Goal: Contribute content: Add original content to the website for others to see

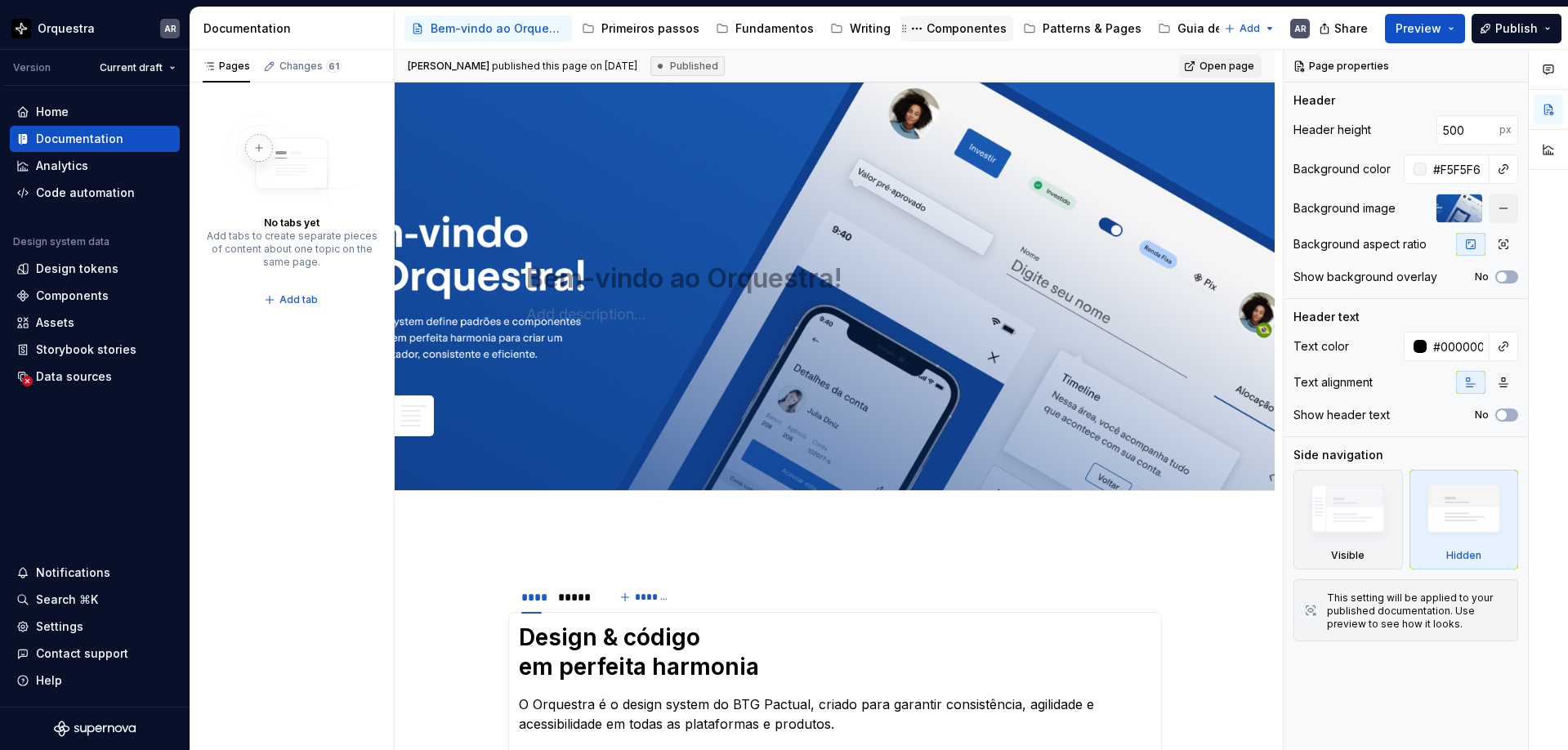
click at [926, 33] on div "Componentes" at bounding box center [966, 29] width 80 height 17
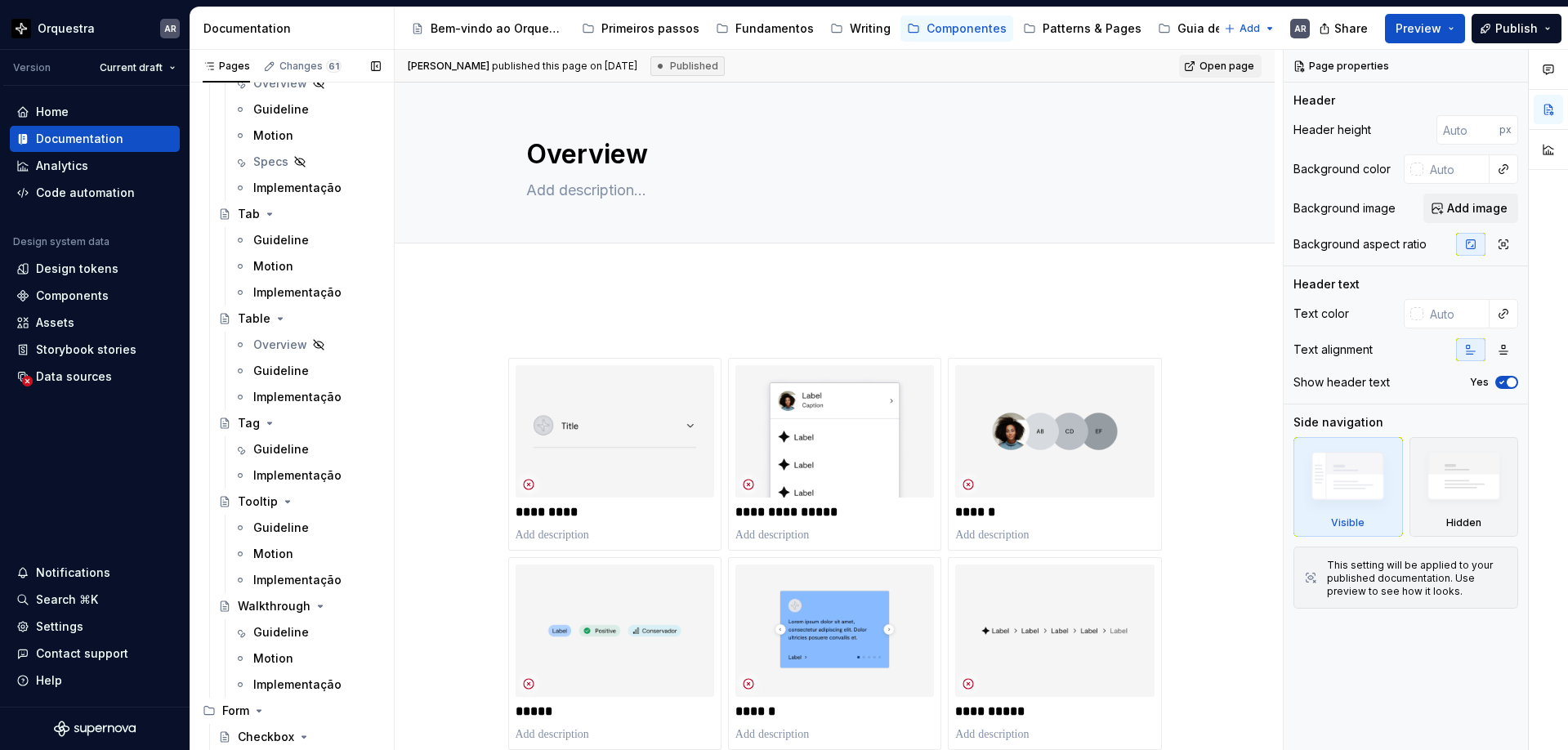
scroll to position [4075, 0]
click at [288, 449] on div "Guideline" at bounding box center [281, 448] width 56 height 17
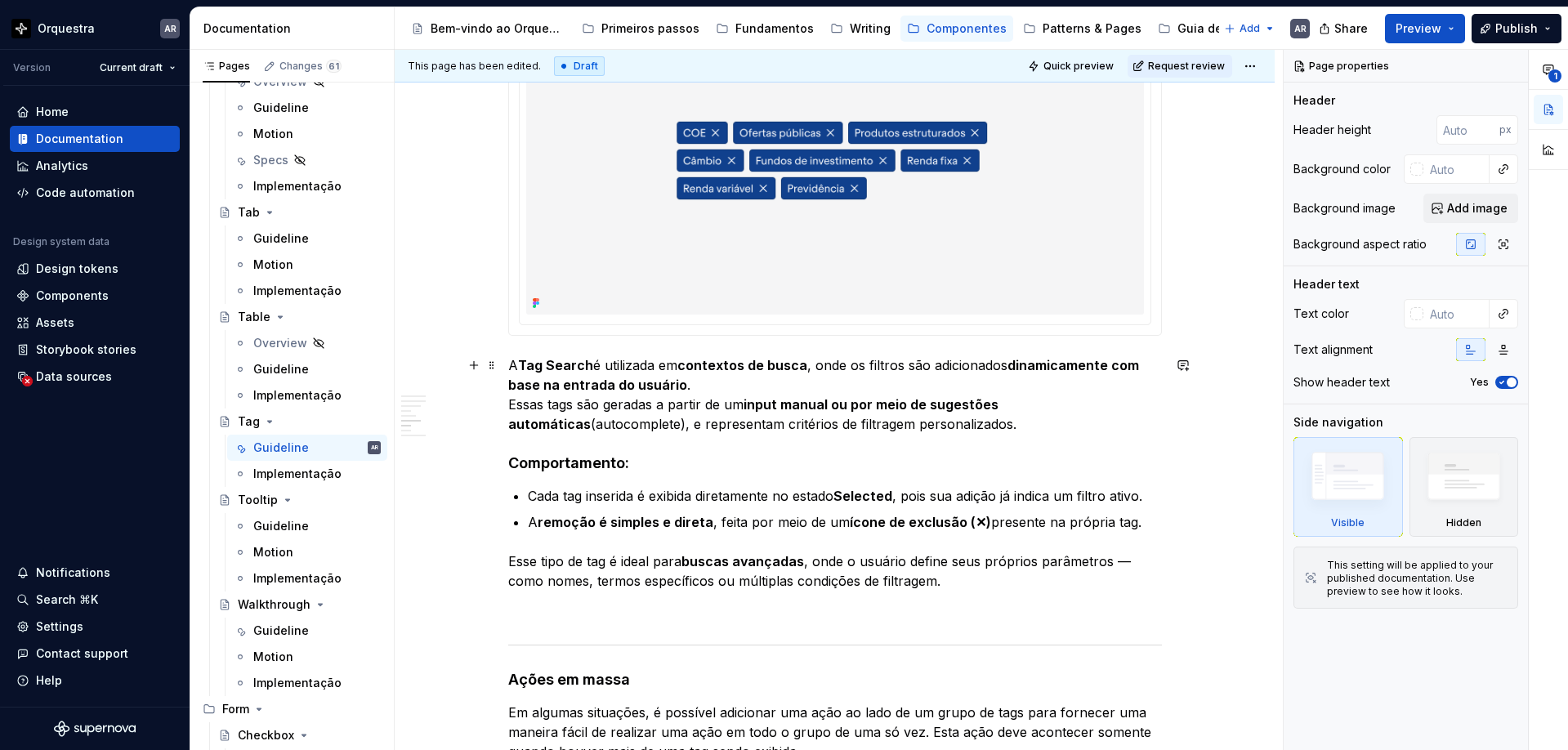
scroll to position [2092, 0]
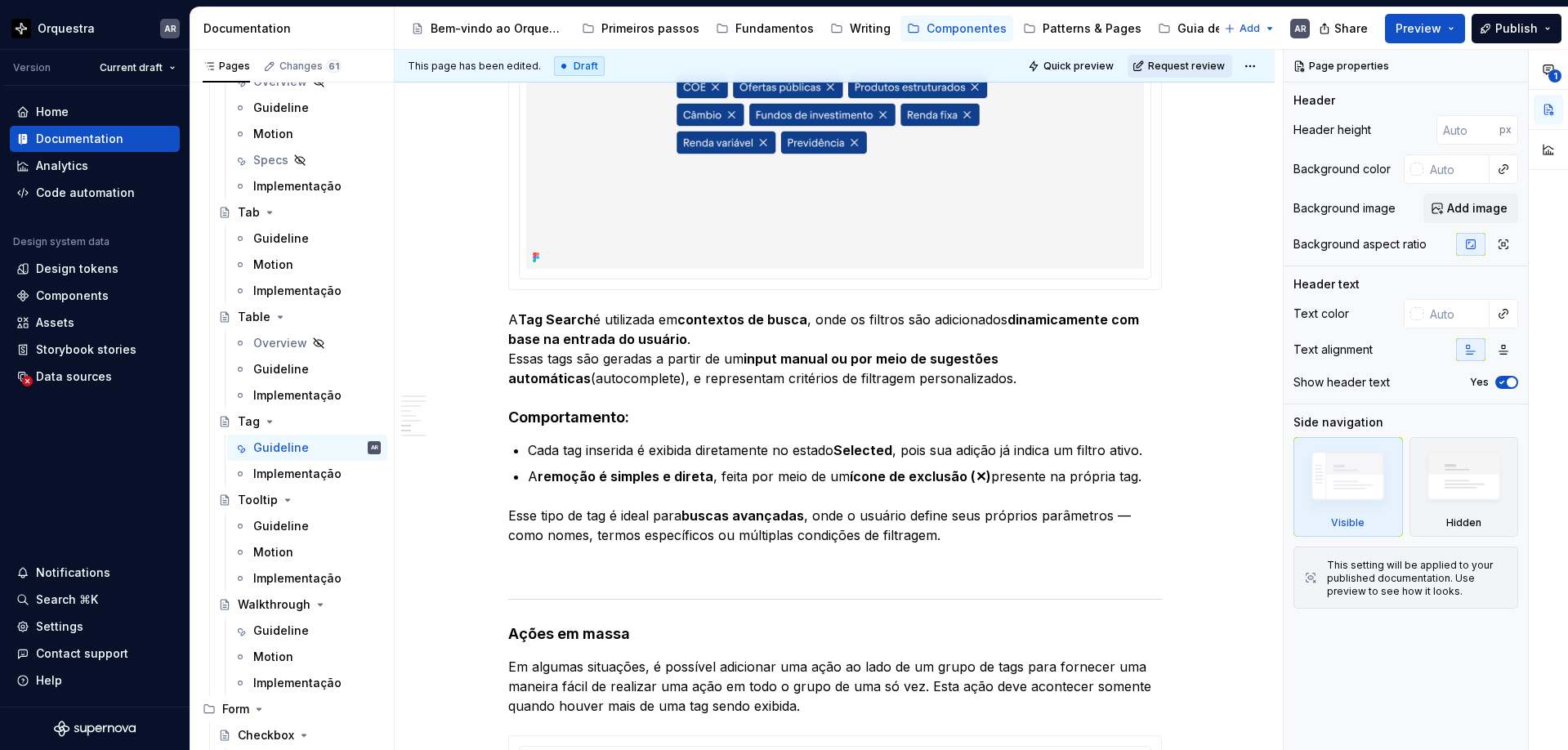
click at [1210, 67] on span "Request review" at bounding box center [1186, 66] width 77 height 13
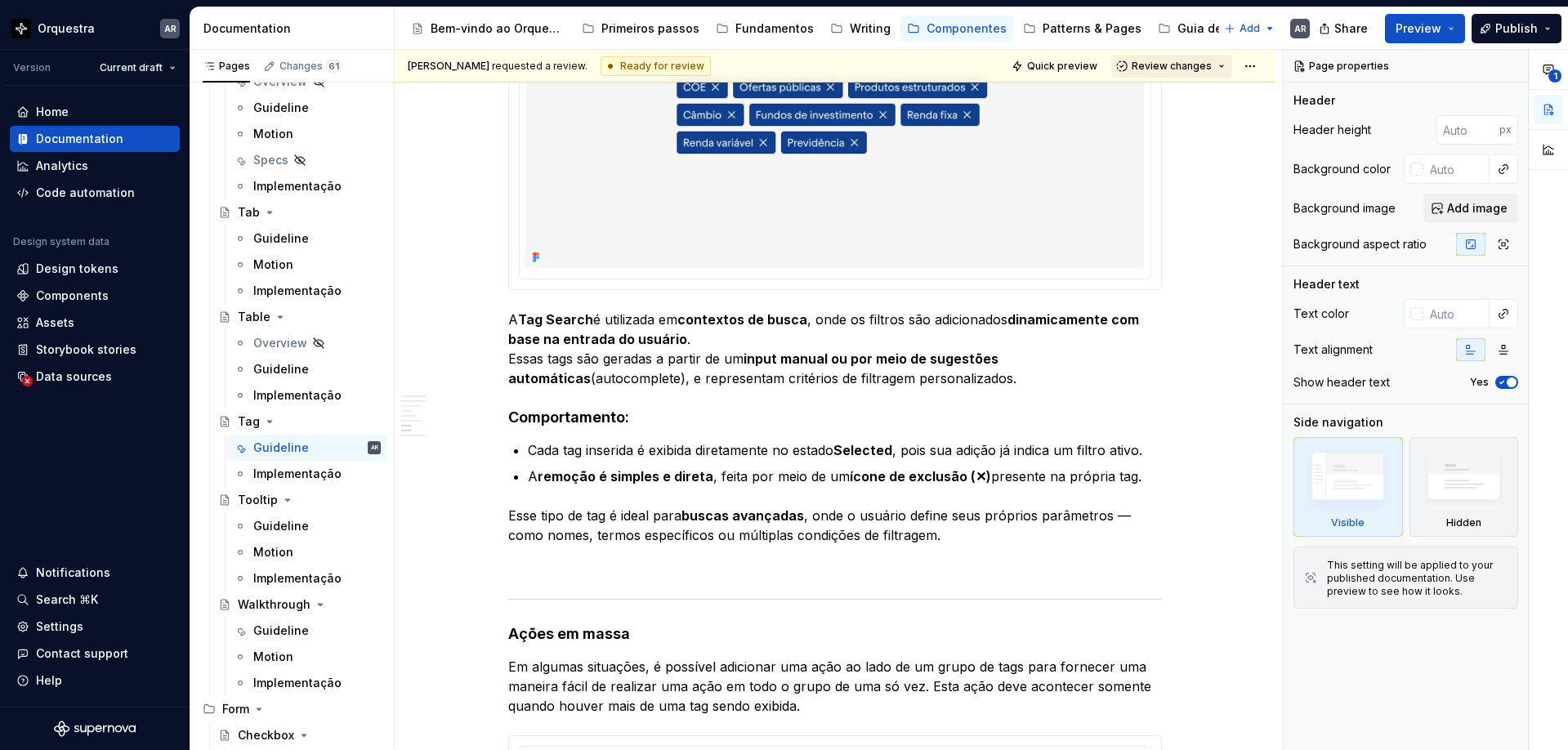
click at [1175, 68] on span "Review changes" at bounding box center [1172, 66] width 80 height 13
click at [1182, 106] on div "Approve This page is ready to publish." at bounding box center [1225, 105] width 143 height 31
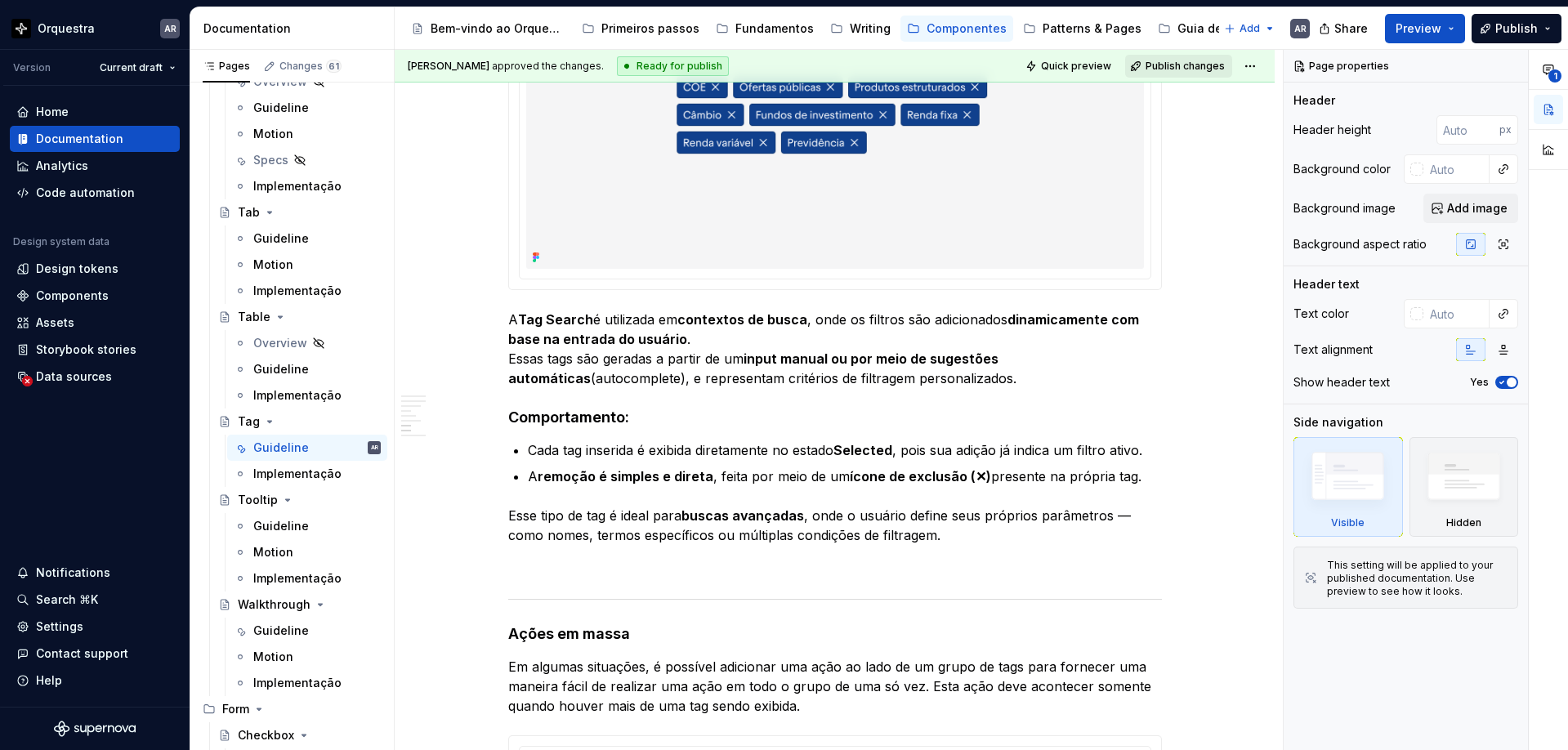
click at [1188, 67] on span "Publish changes" at bounding box center [1185, 66] width 79 height 13
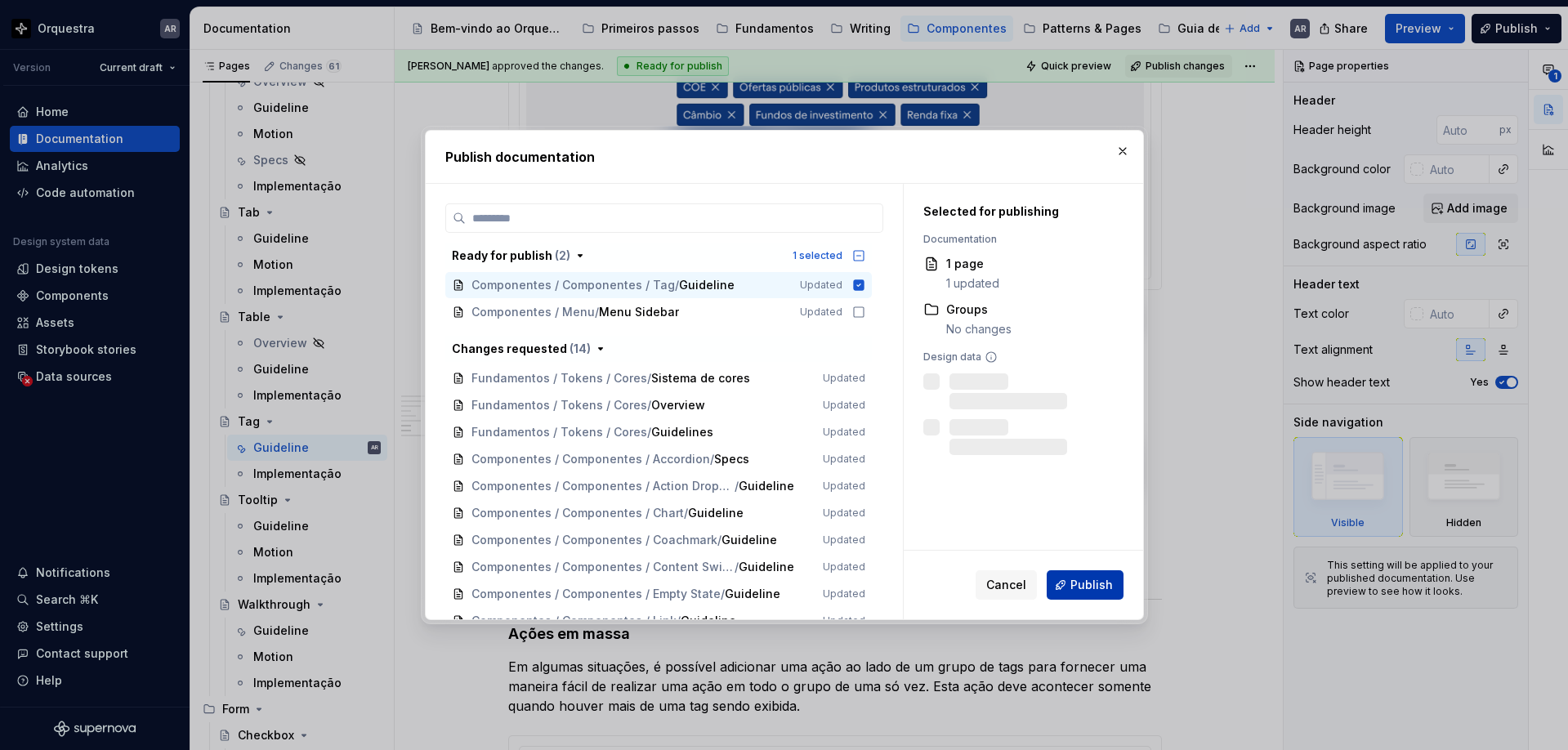
click at [1080, 585] on span "Publish" at bounding box center [1092, 585] width 43 height 17
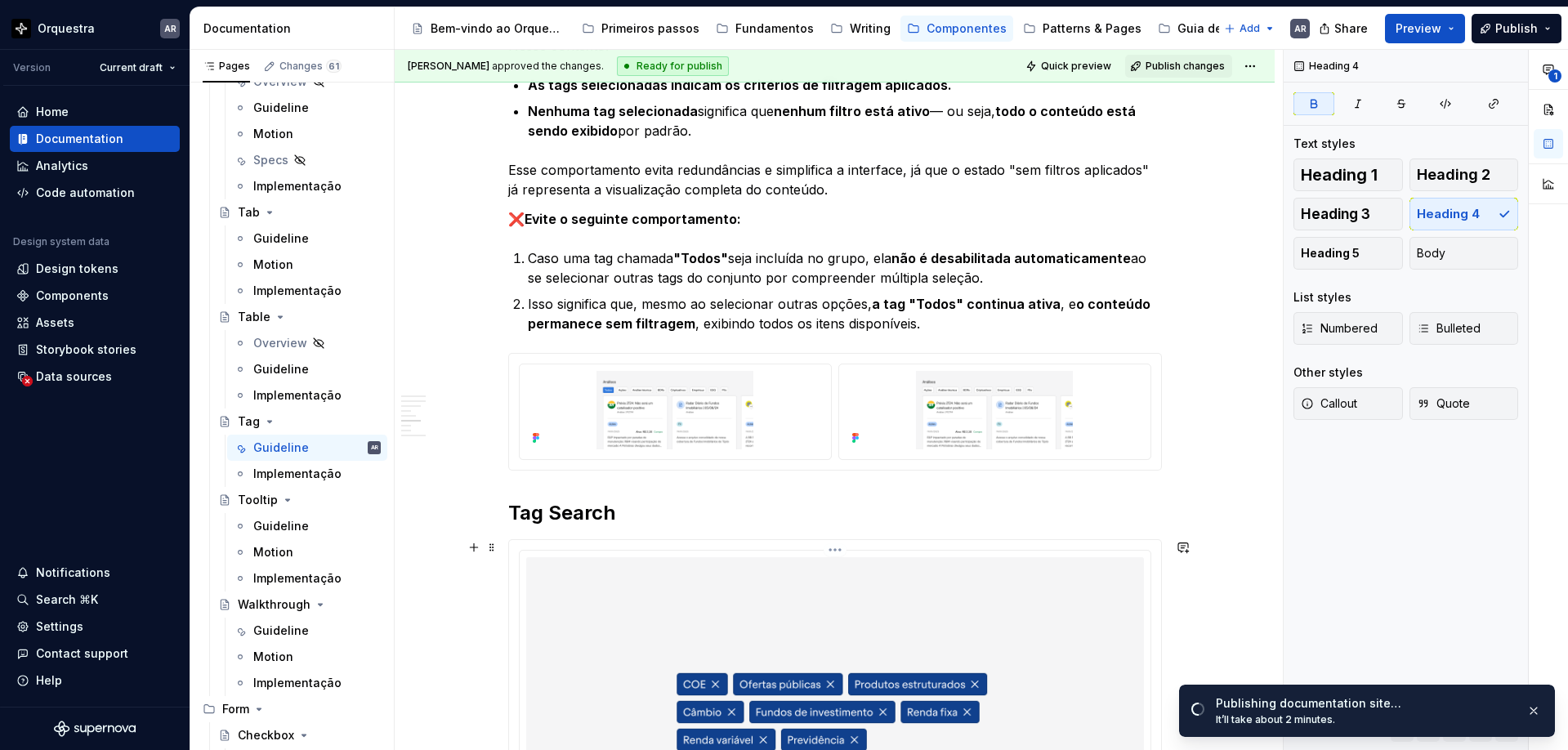
scroll to position [1493, 0]
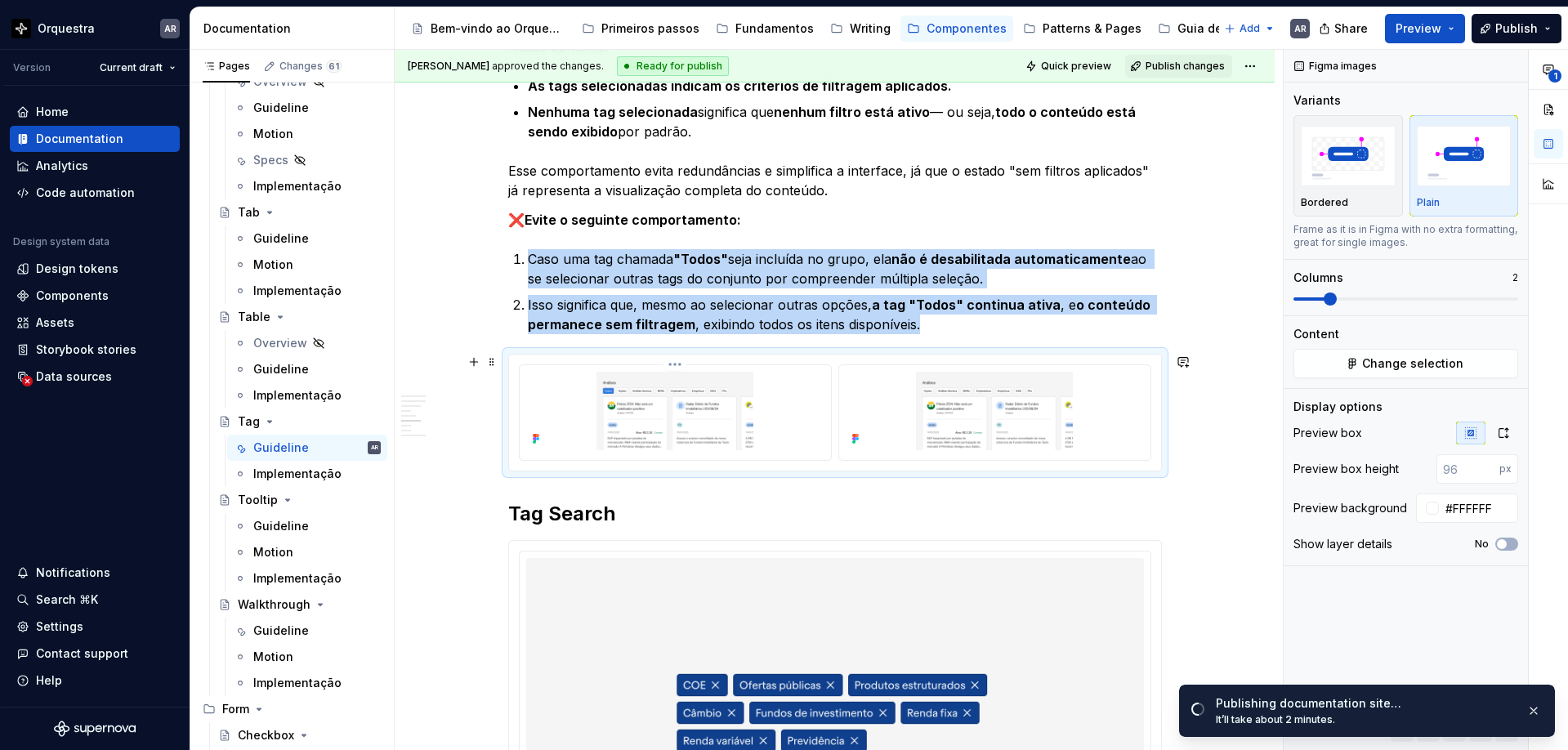
click at [726, 410] on img at bounding box center [675, 410] width 298 height 78
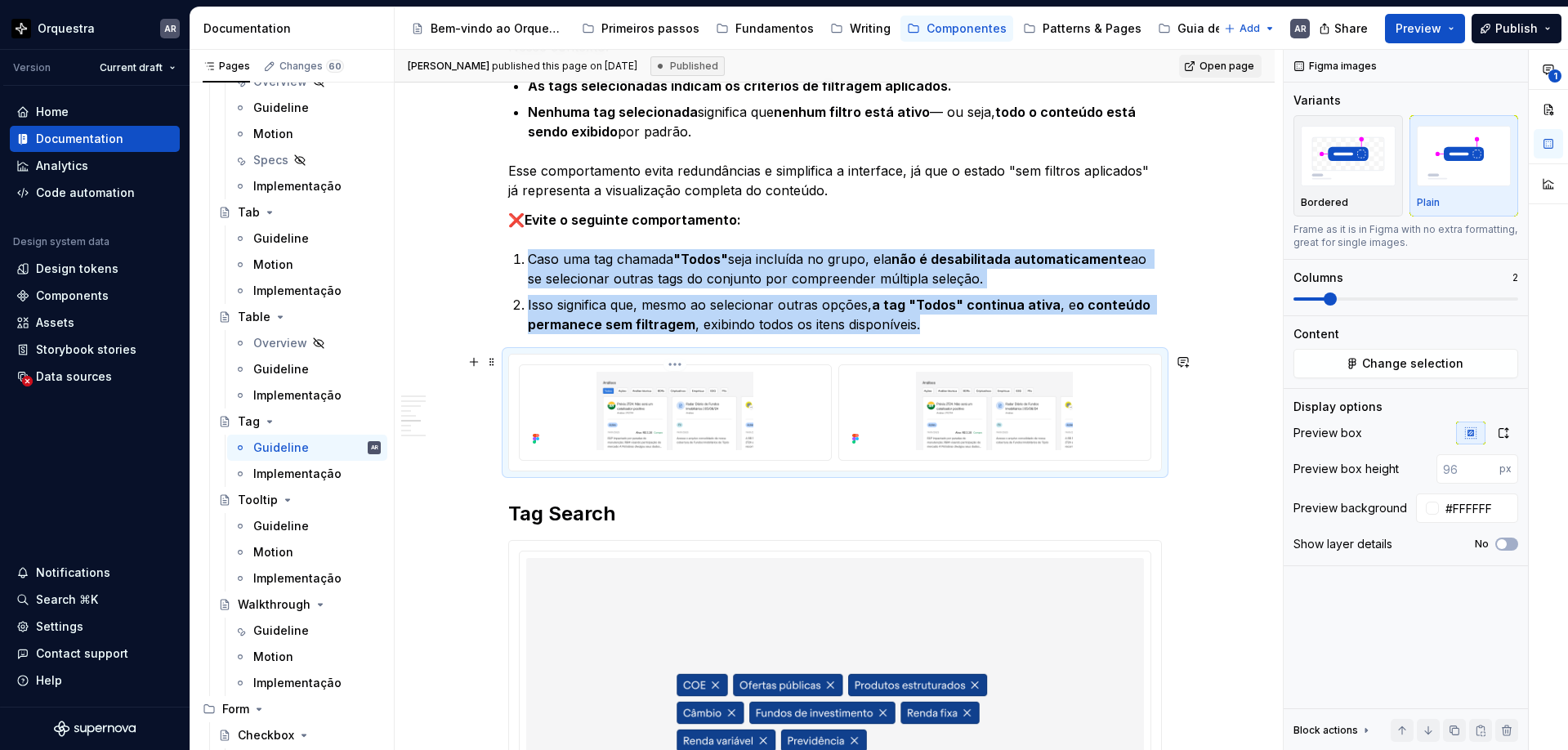
click at [675, 397] on img at bounding box center [675, 410] width 298 height 78
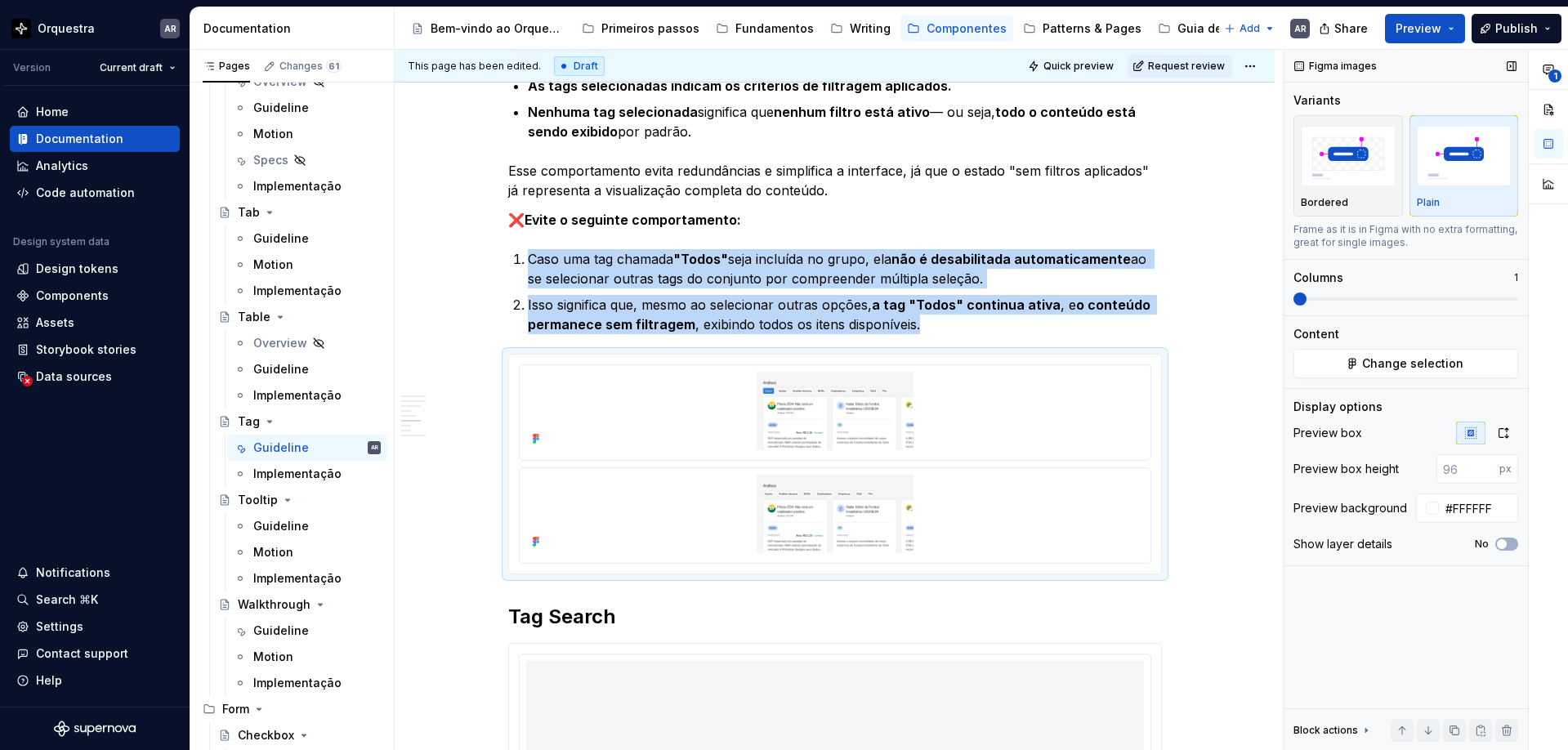
click at [1293, 297] on span at bounding box center [1300, 299] width 13 height 13
click at [1504, 30] on span "Publish" at bounding box center [1516, 29] width 43 height 17
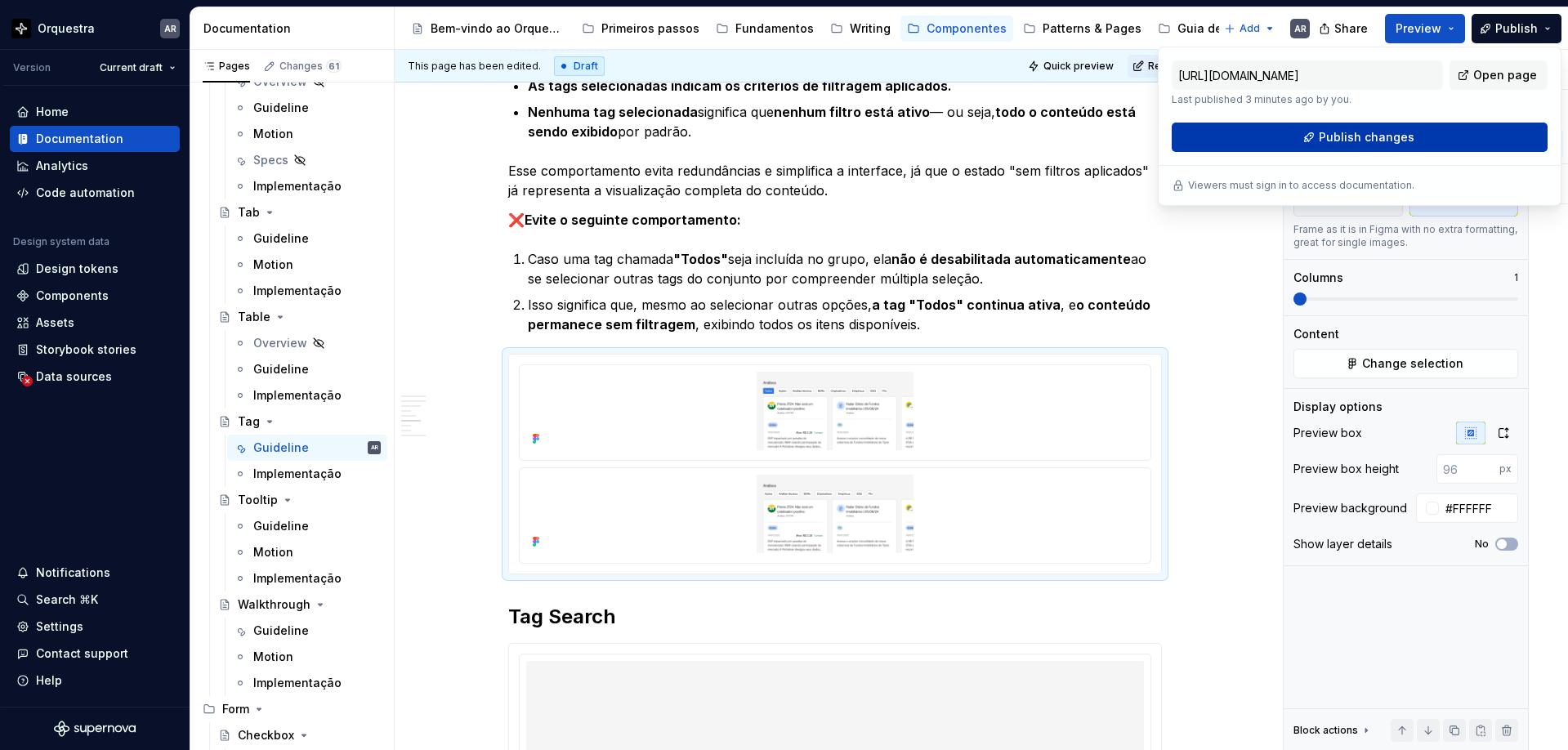
click at [1400, 137] on span "Publish changes" at bounding box center [1366, 138] width 96 height 17
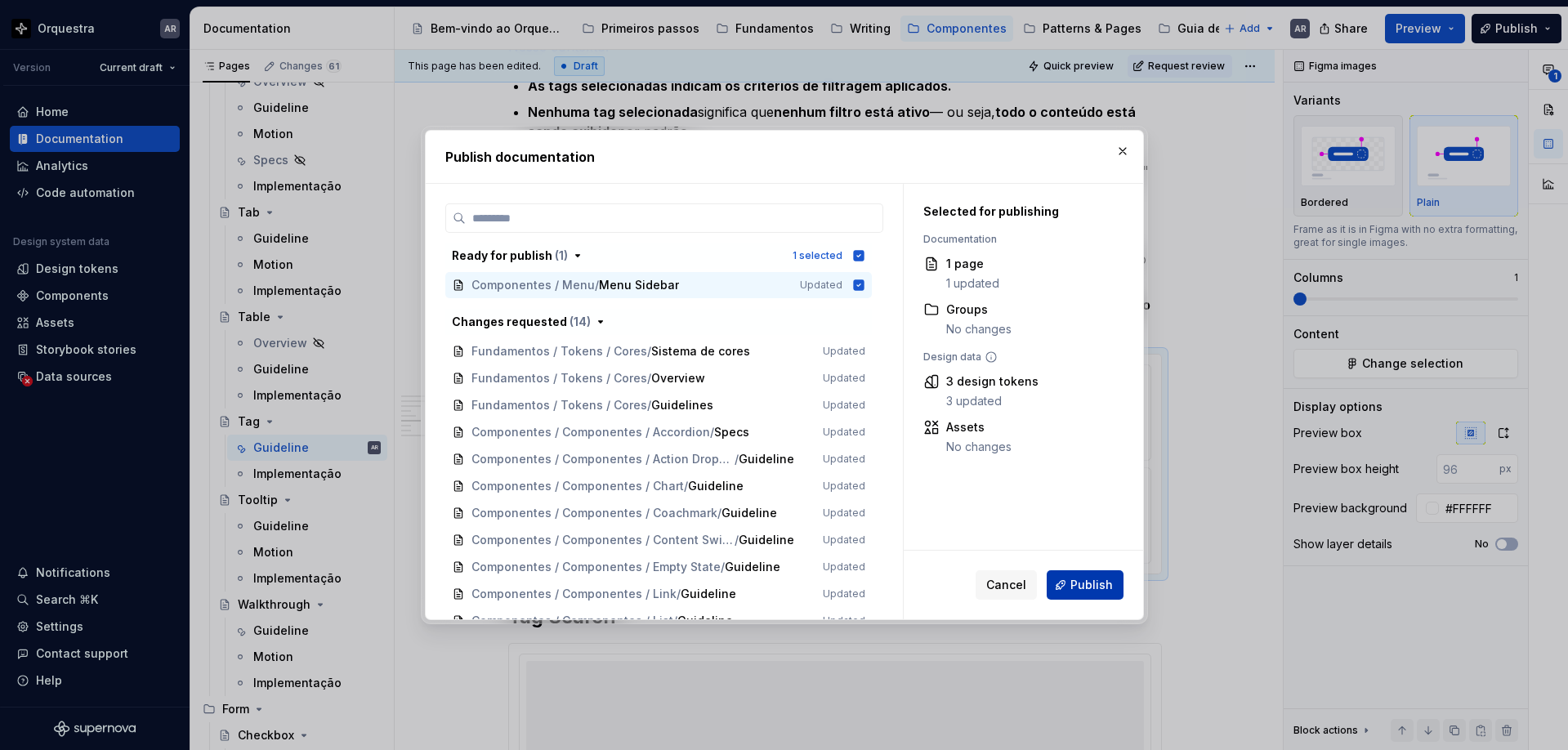
click at [1084, 582] on span "Publish" at bounding box center [1092, 585] width 43 height 17
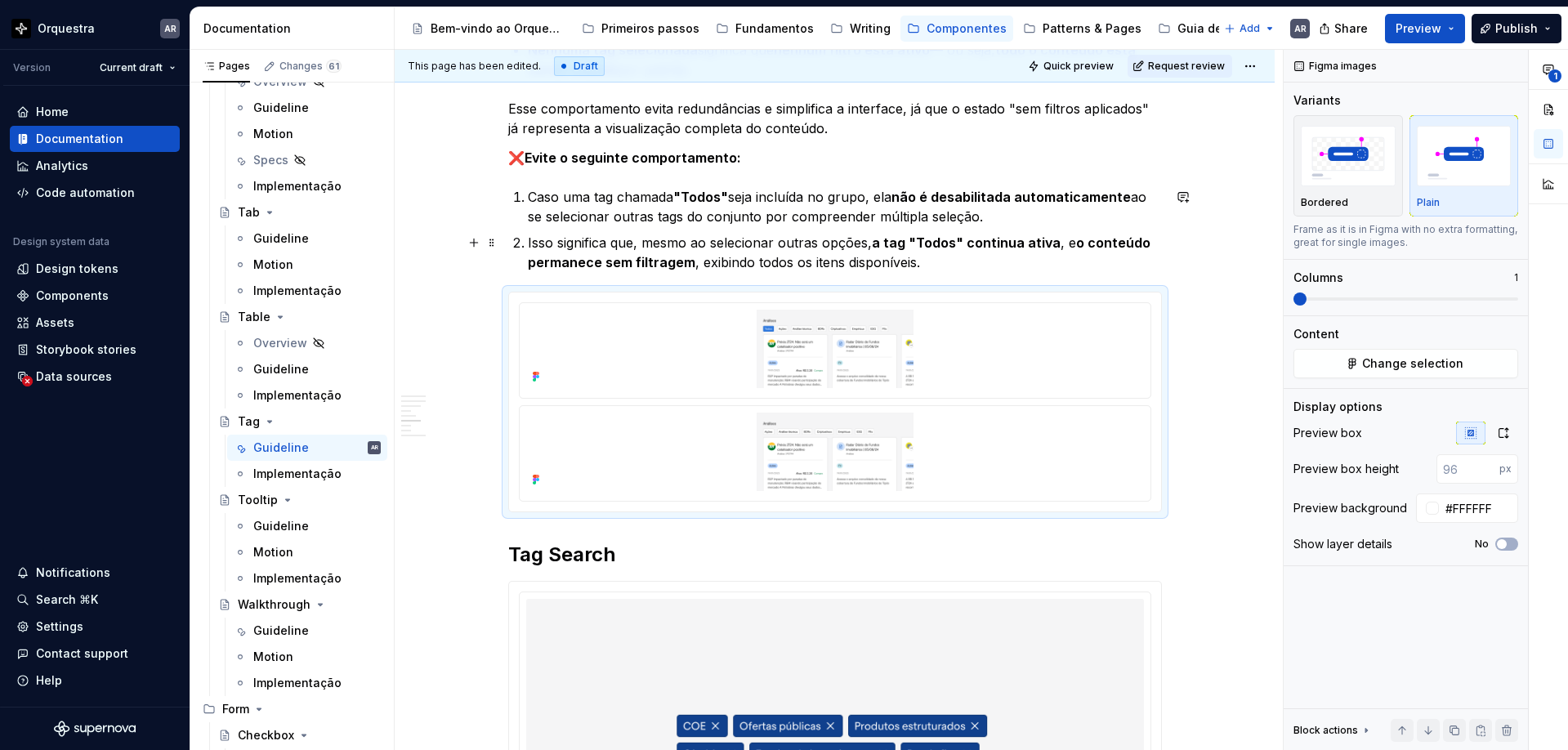
scroll to position [1557, 0]
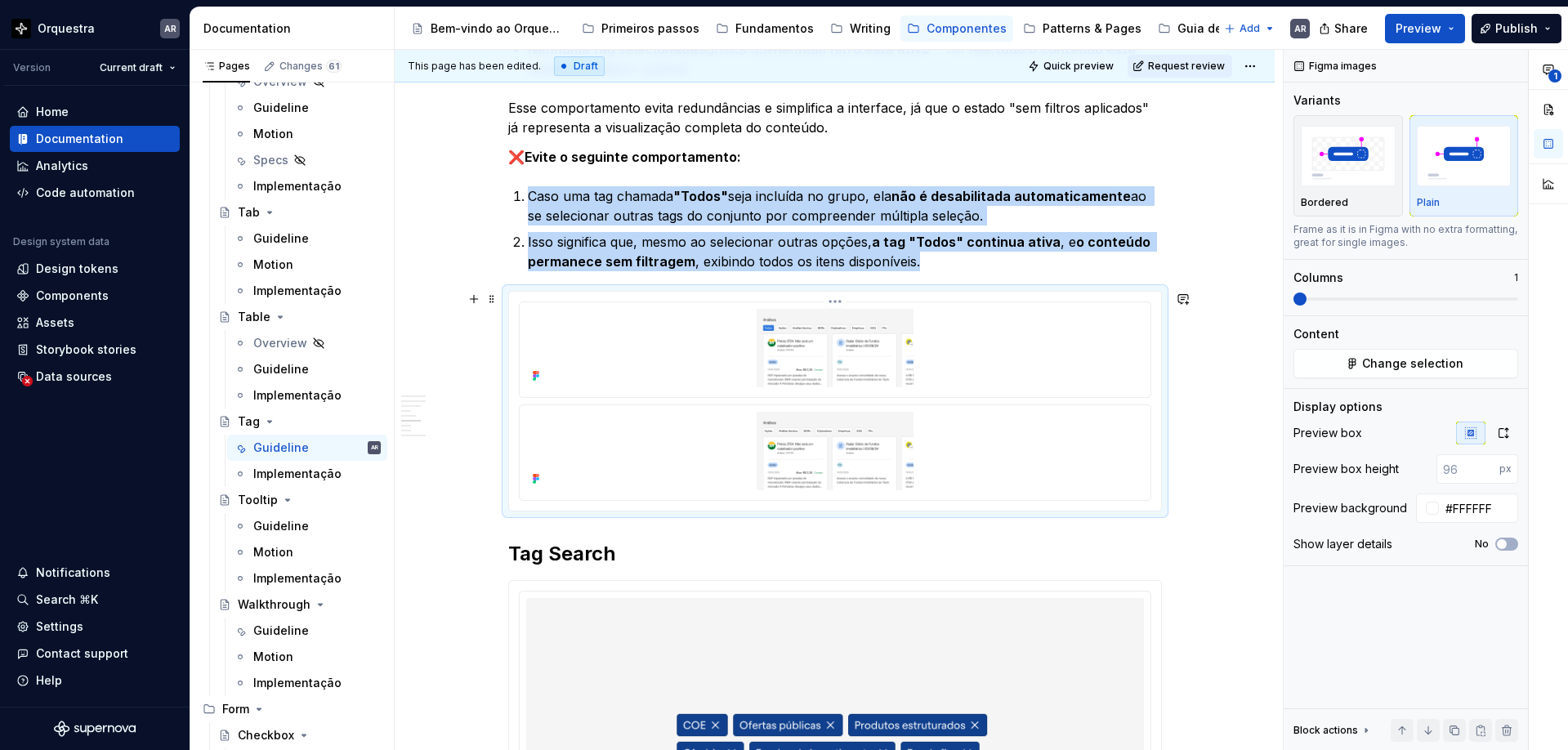
click at [825, 367] on img at bounding box center [835, 348] width 618 height 78
click at [1073, 365] on img at bounding box center [835, 348] width 618 height 78
click at [1395, 375] on button "Change selection" at bounding box center [1405, 364] width 224 height 30
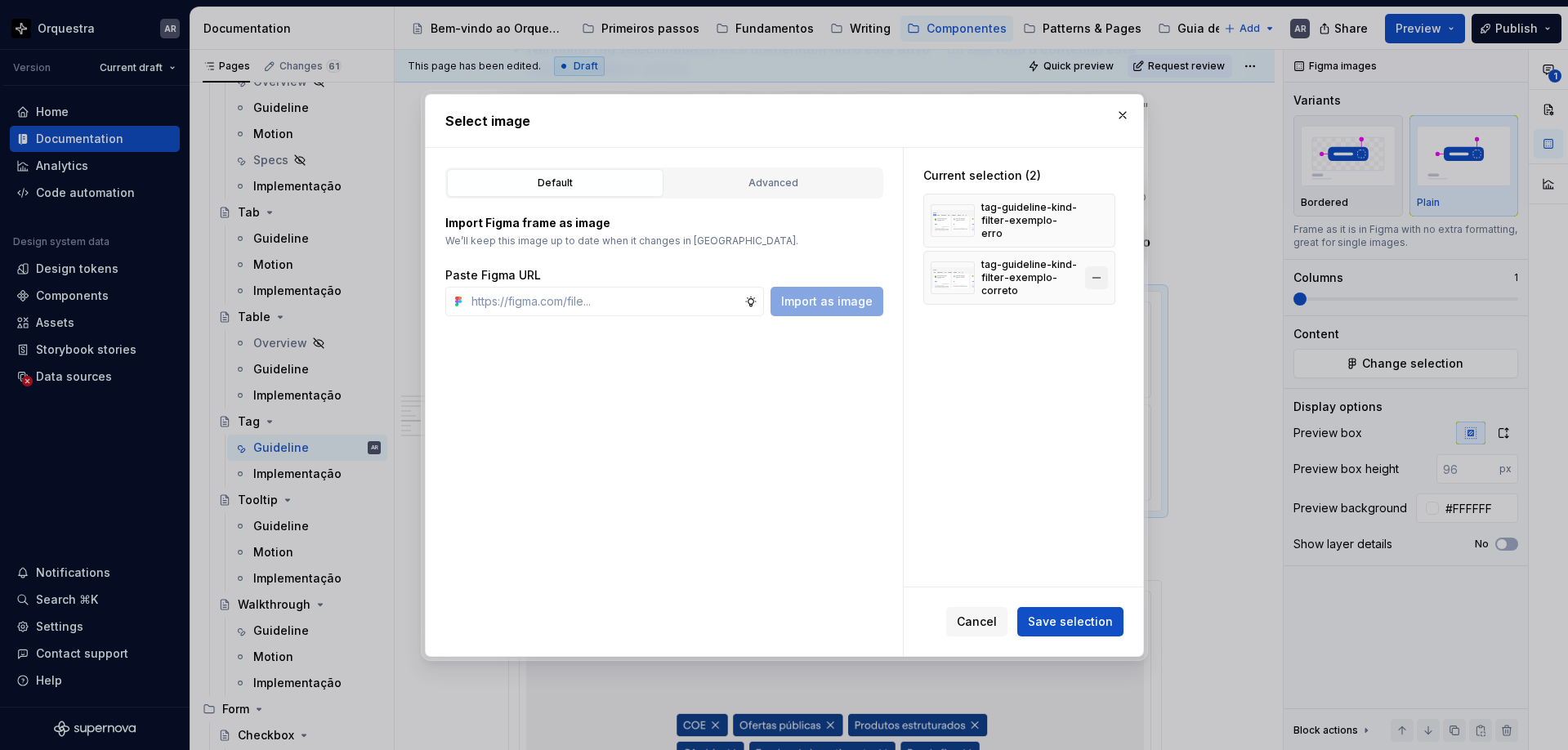
type textarea "*"
click at [1106, 268] on button "button" at bounding box center [1096, 277] width 23 height 23
click at [1061, 625] on span "Save selection" at bounding box center [1069, 621] width 85 height 17
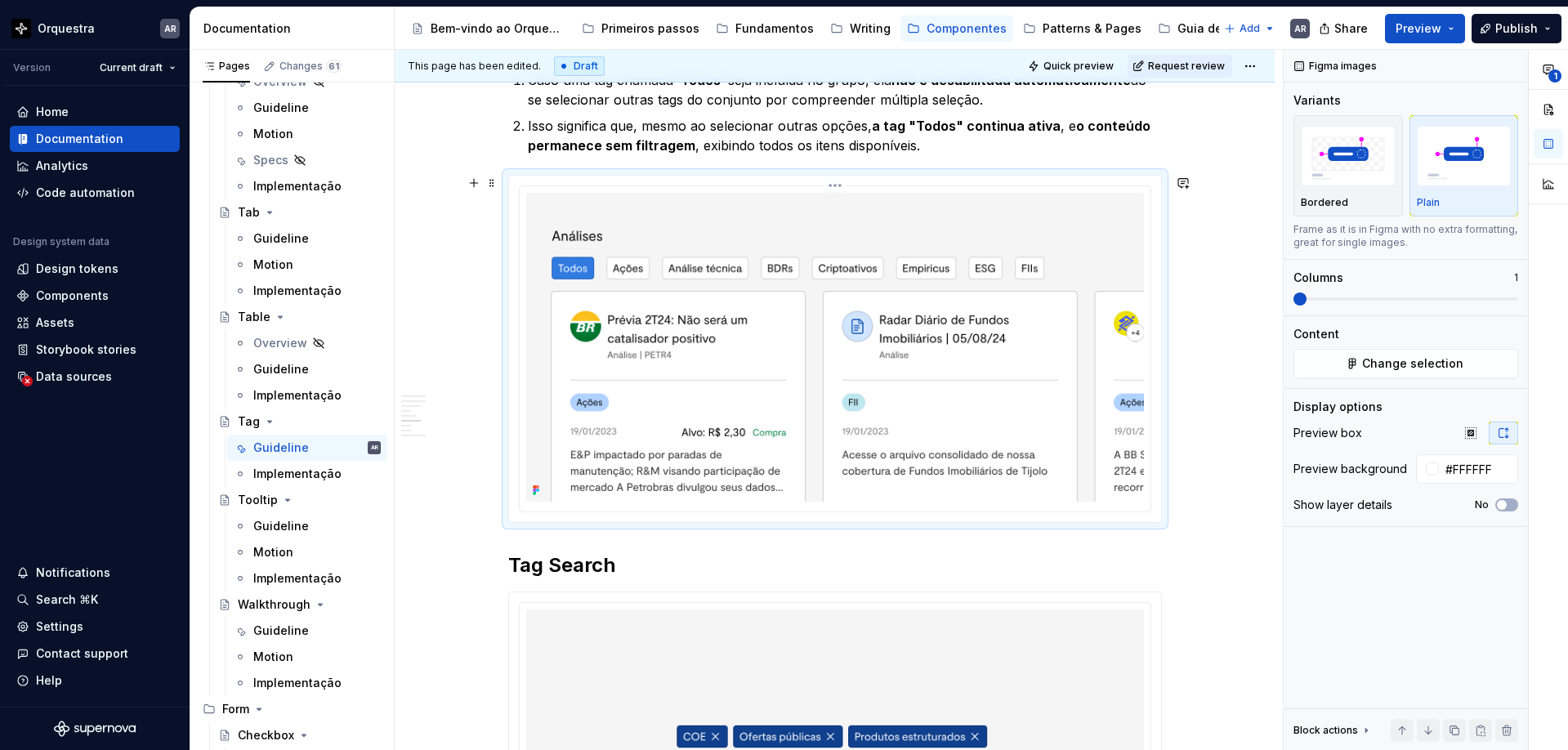
scroll to position [1675, 0]
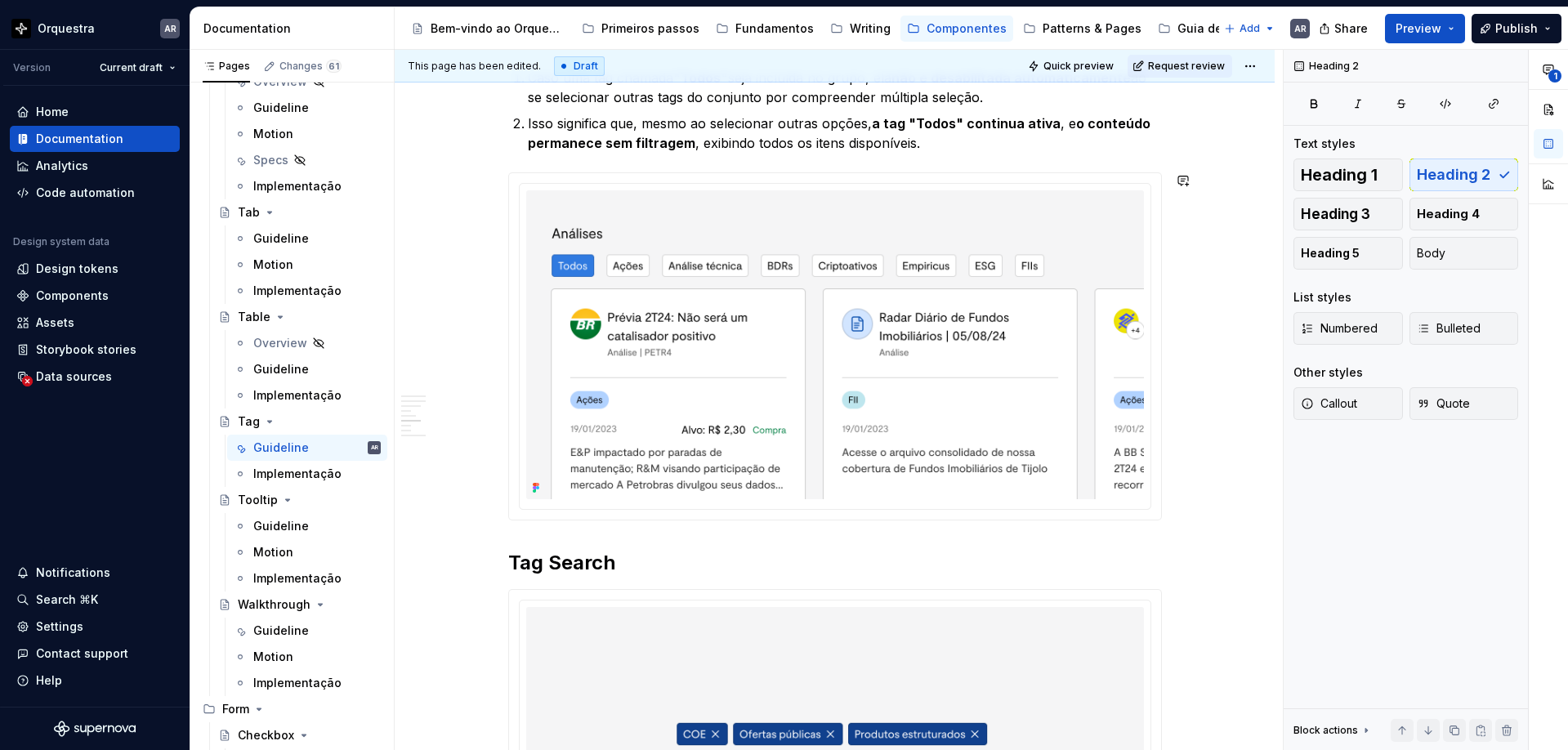
click at [811, 538] on div "Função As Tags são elementos interativos que auxiliam na identificação, categor…" at bounding box center [835, 396] width 653 height 3500
click at [1188, 409] on div "Função As Tags são elementos interativos que auxiliam na identificação, categor…" at bounding box center [834, 500] width 879 height 3783
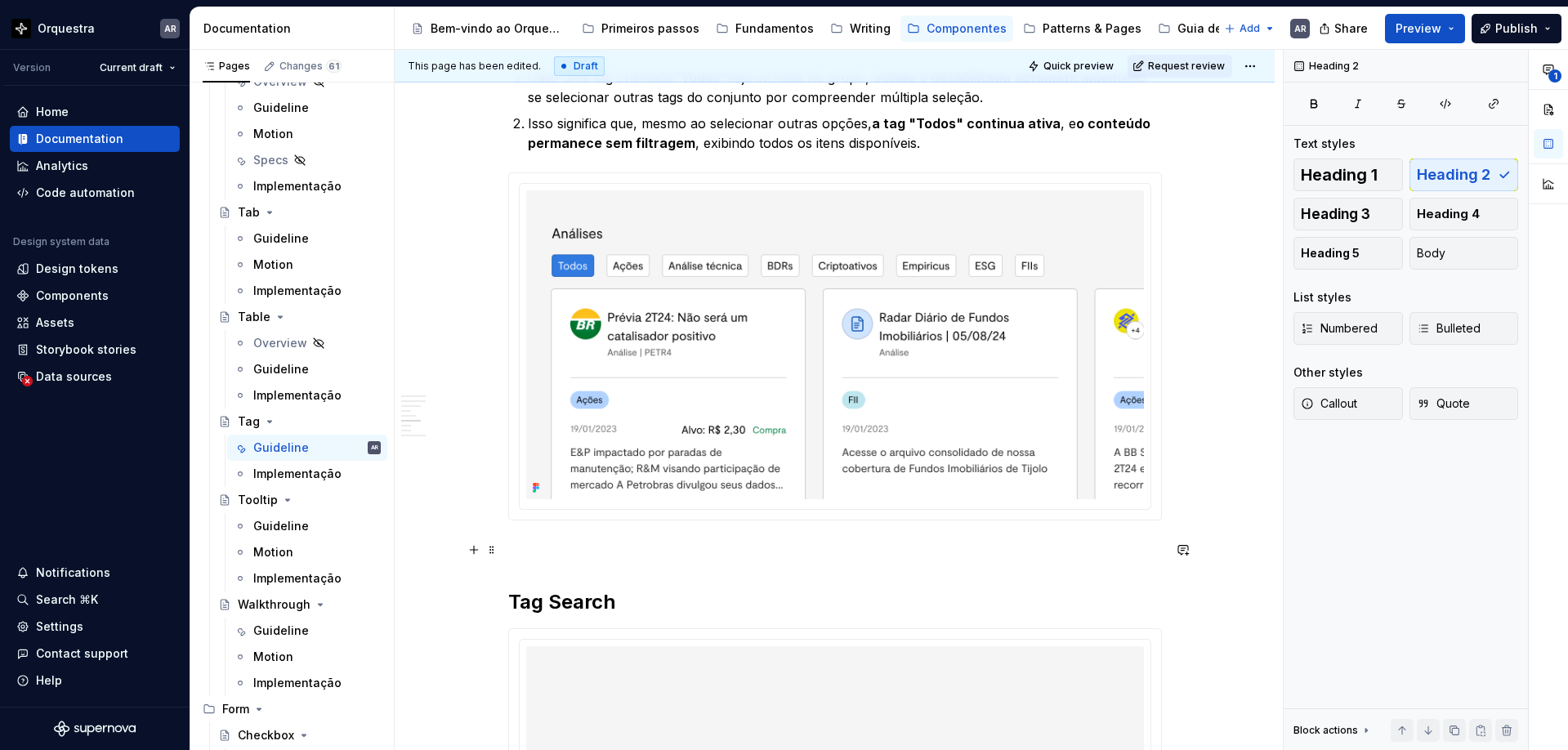
click at [553, 558] on p at bounding box center [835, 549] width 653 height 20
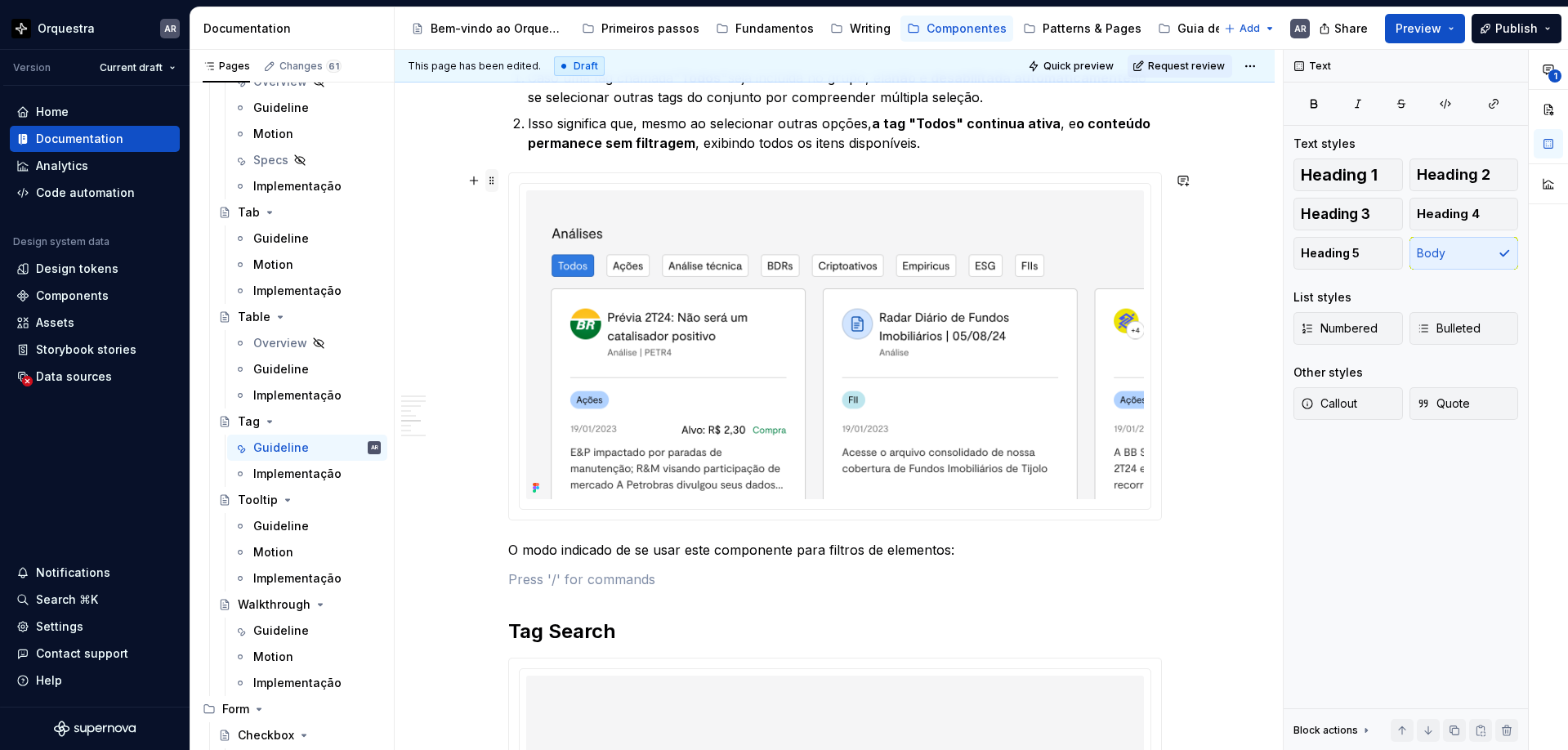
click at [498, 178] on span at bounding box center [491, 181] width 13 height 23
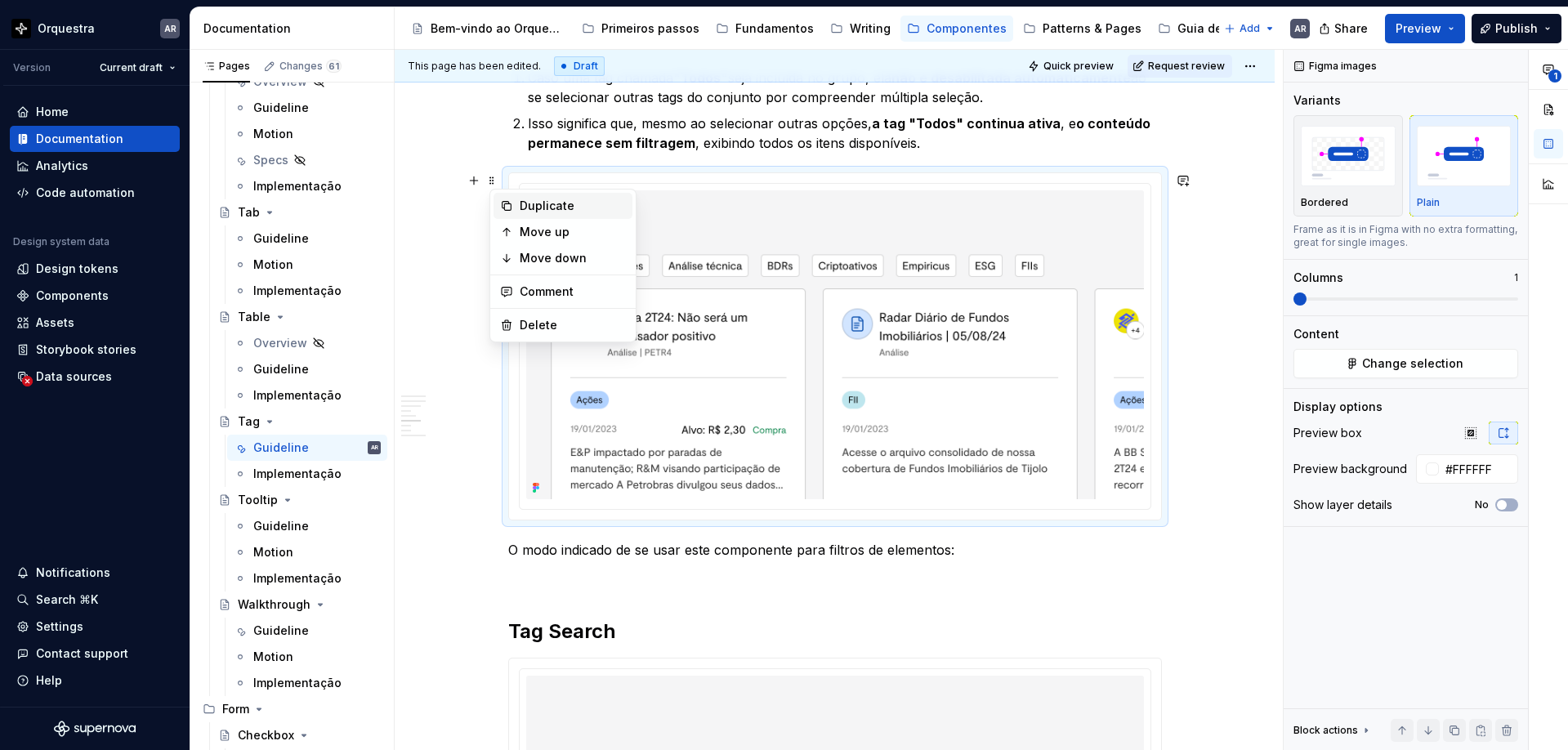
click at [532, 206] on div "Duplicate" at bounding box center [572, 206] width 106 height 17
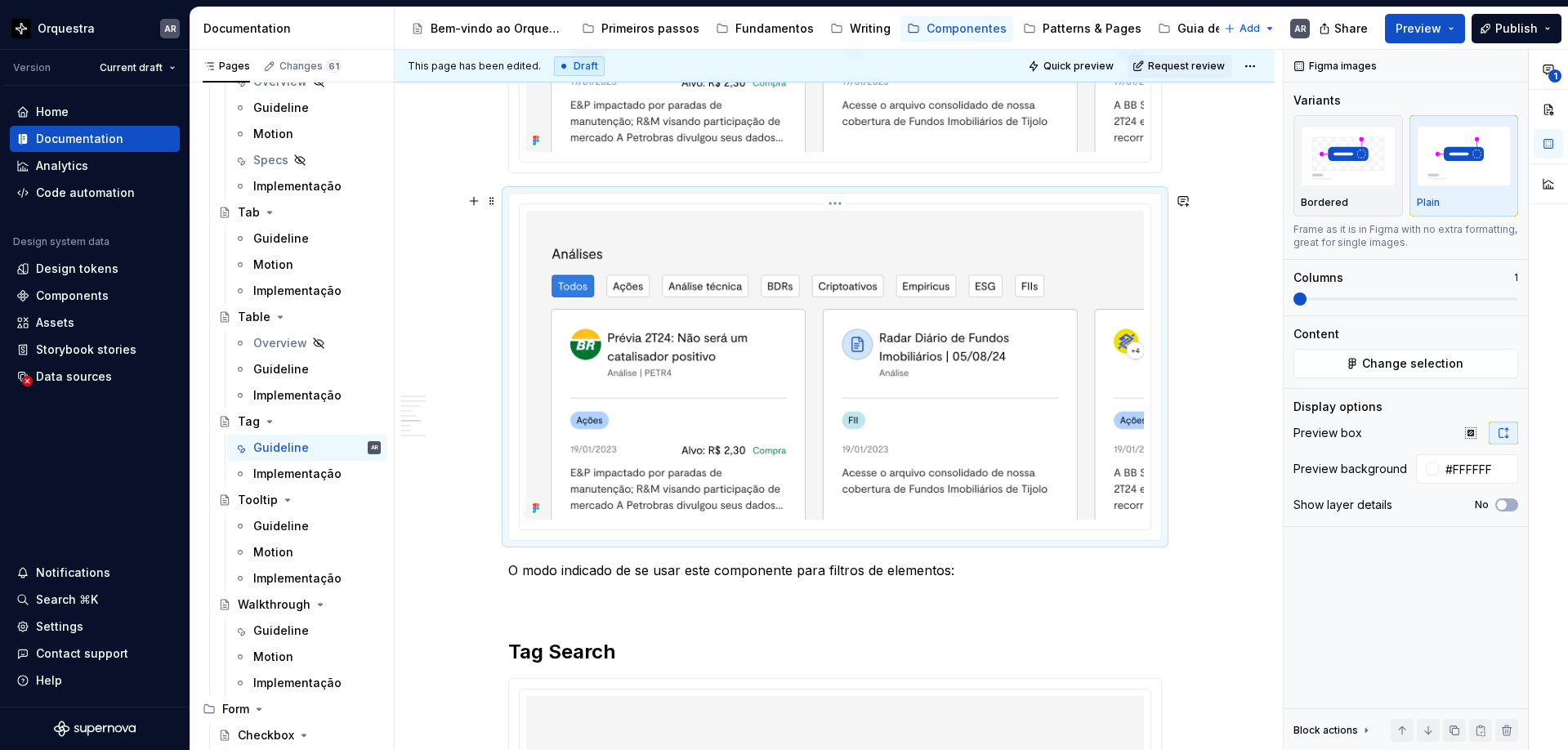
scroll to position [2048, 0]
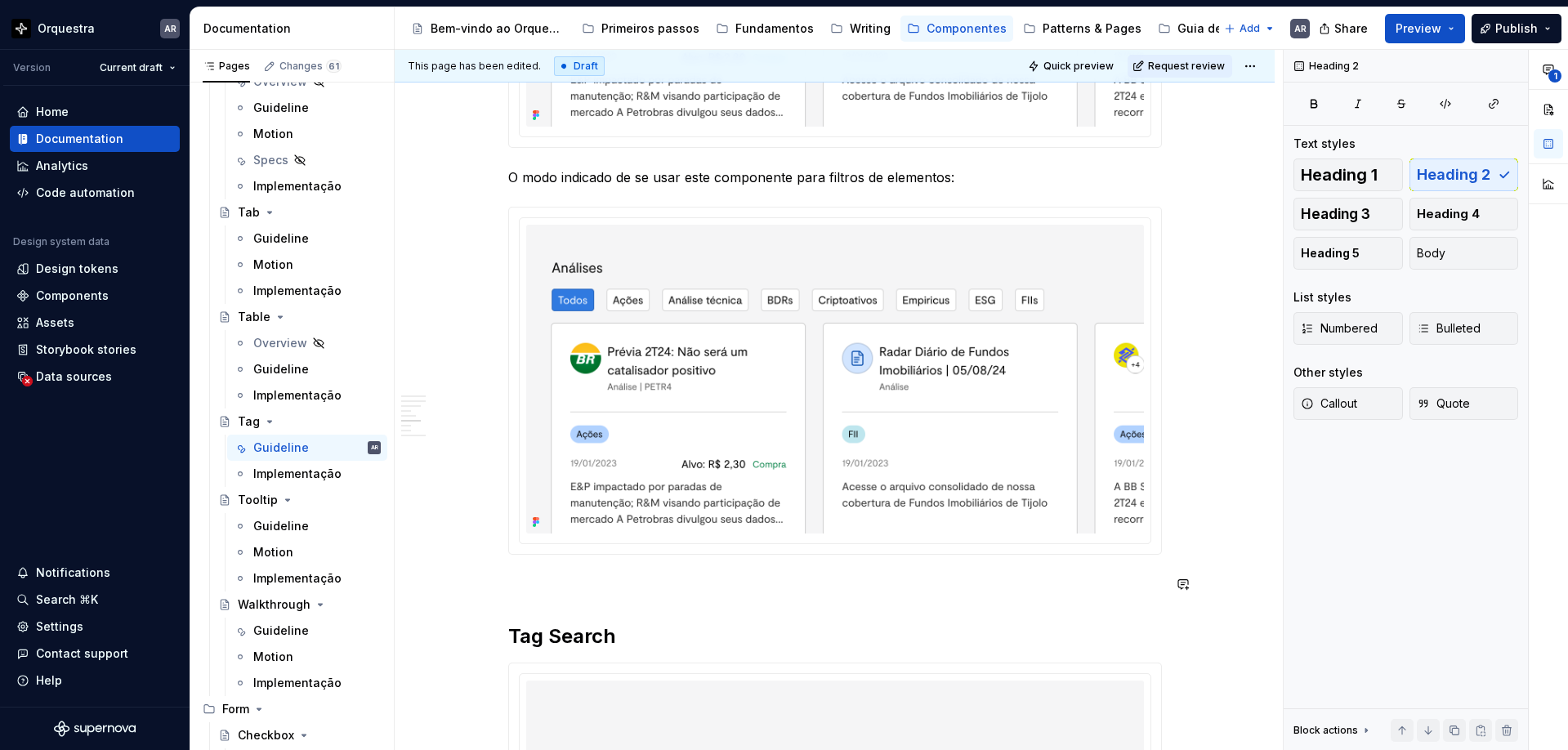
click at [532, 595] on div "Função As Tags são elementos interativos que auxiliam na identificação, categor…" at bounding box center [835, 248] width 653 height 3946
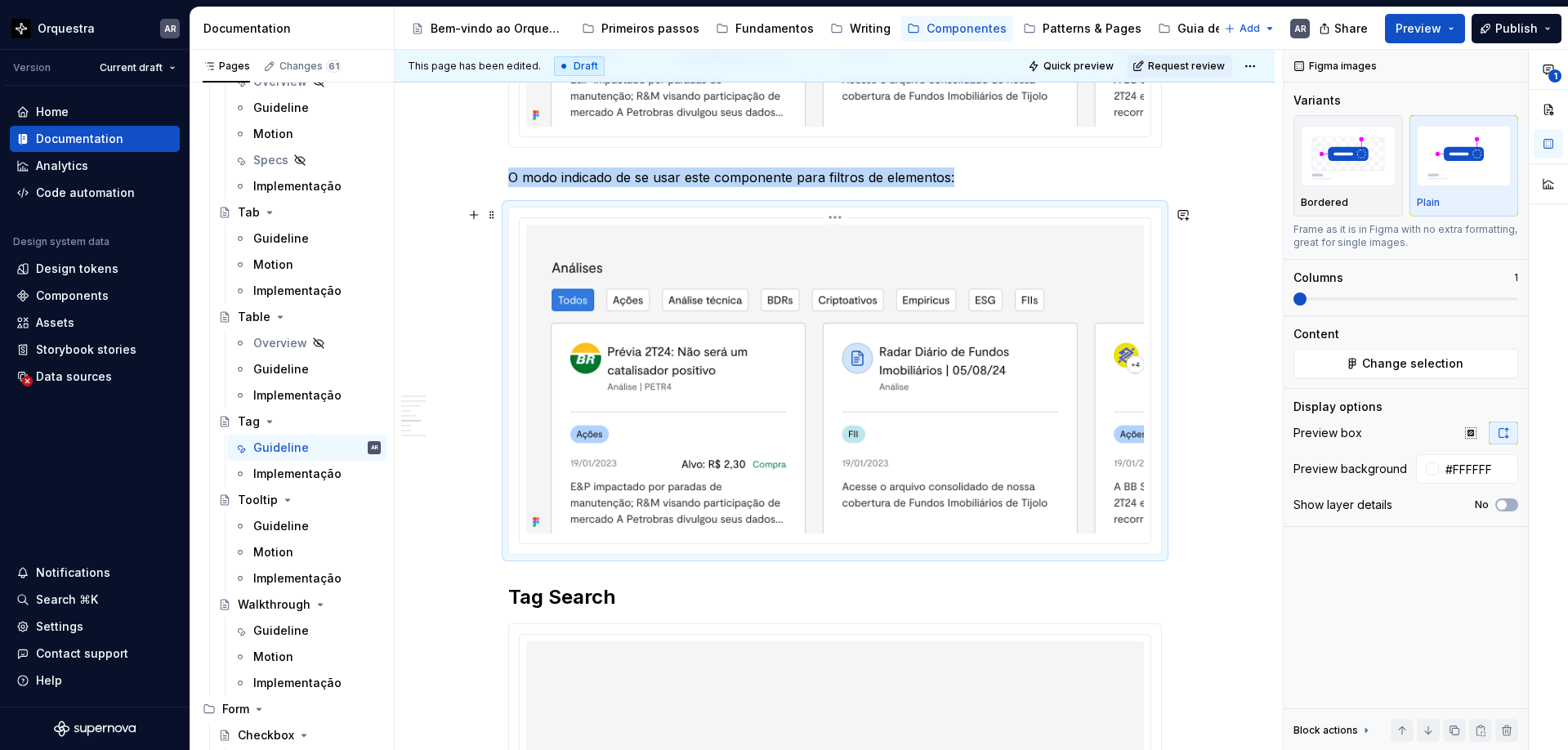
click at [637, 335] on img at bounding box center [835, 379] width 618 height 309
click at [1406, 373] on button "Change selection" at bounding box center [1405, 364] width 224 height 30
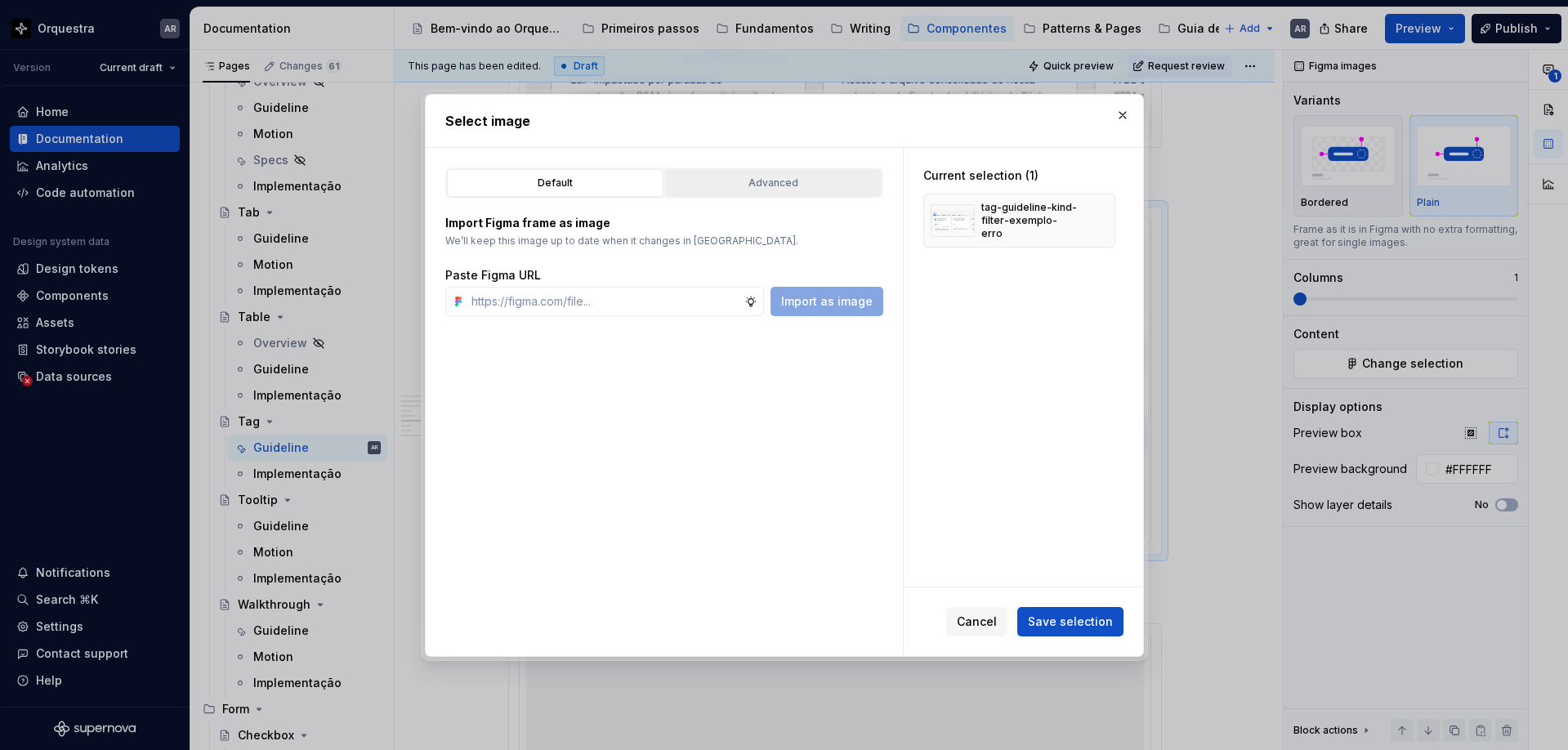
click at [784, 179] on div "Advanced" at bounding box center [773, 183] width 205 height 17
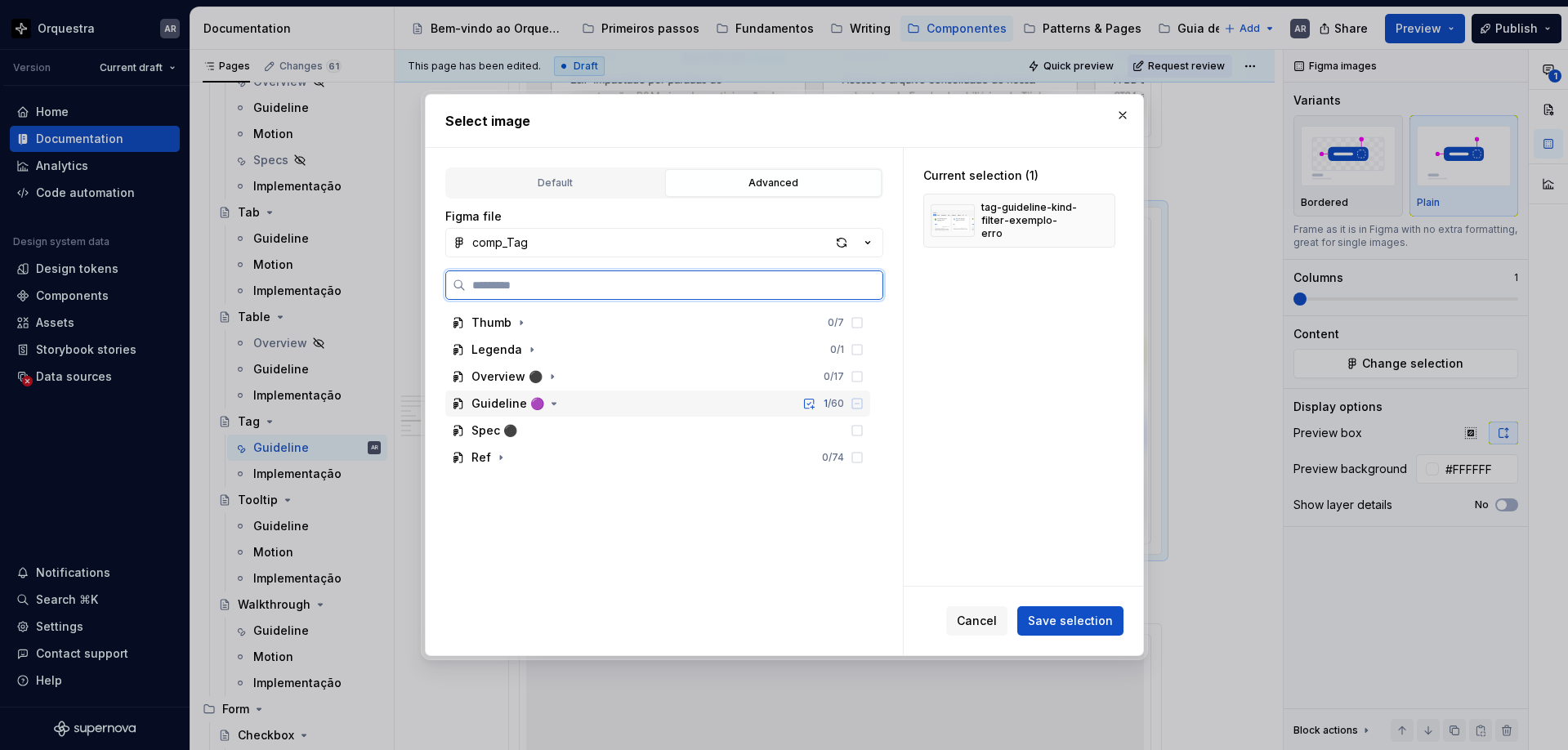
click at [636, 394] on div "Guideline 🟣 1 / 60" at bounding box center [657, 404] width 424 height 26
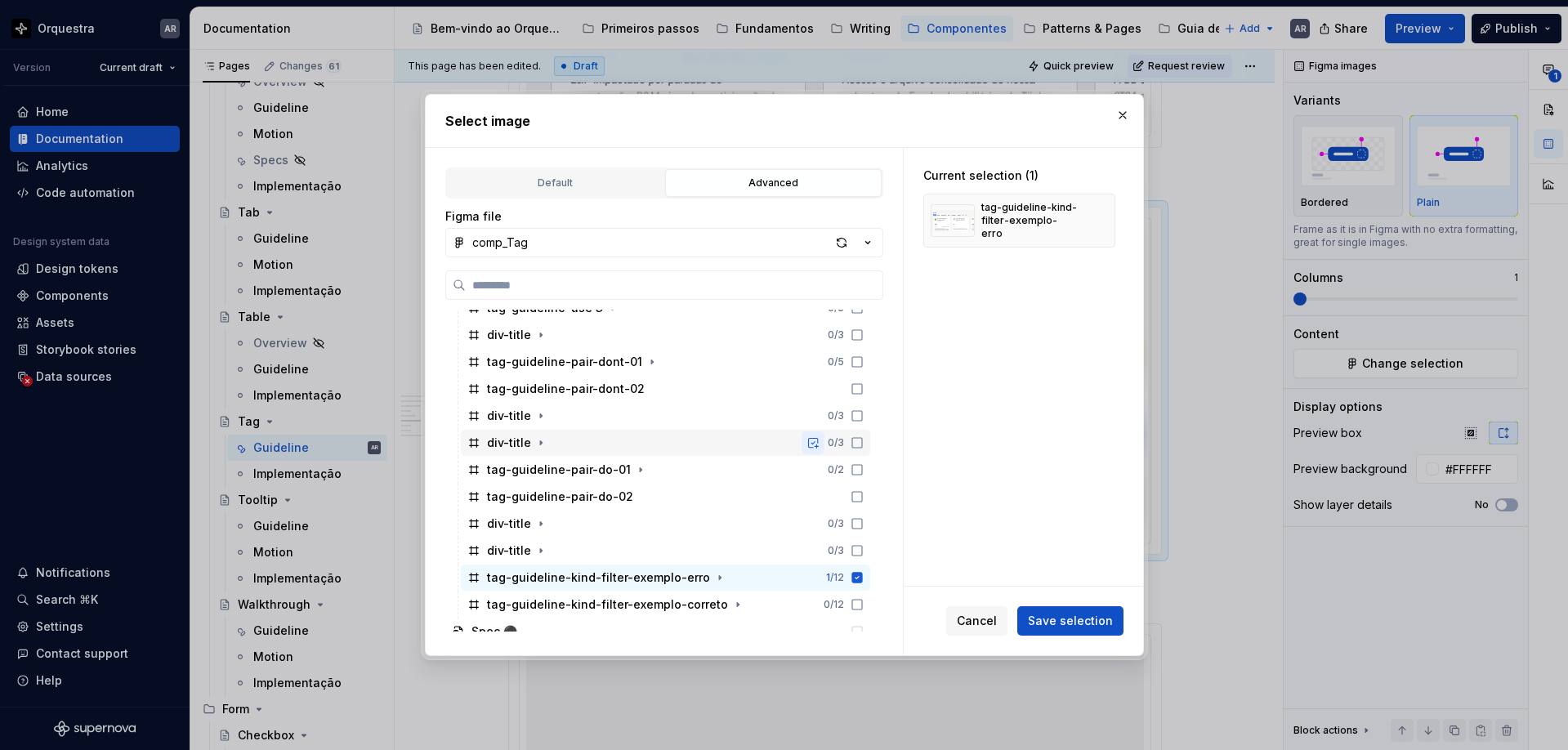
scroll to position [324, 0]
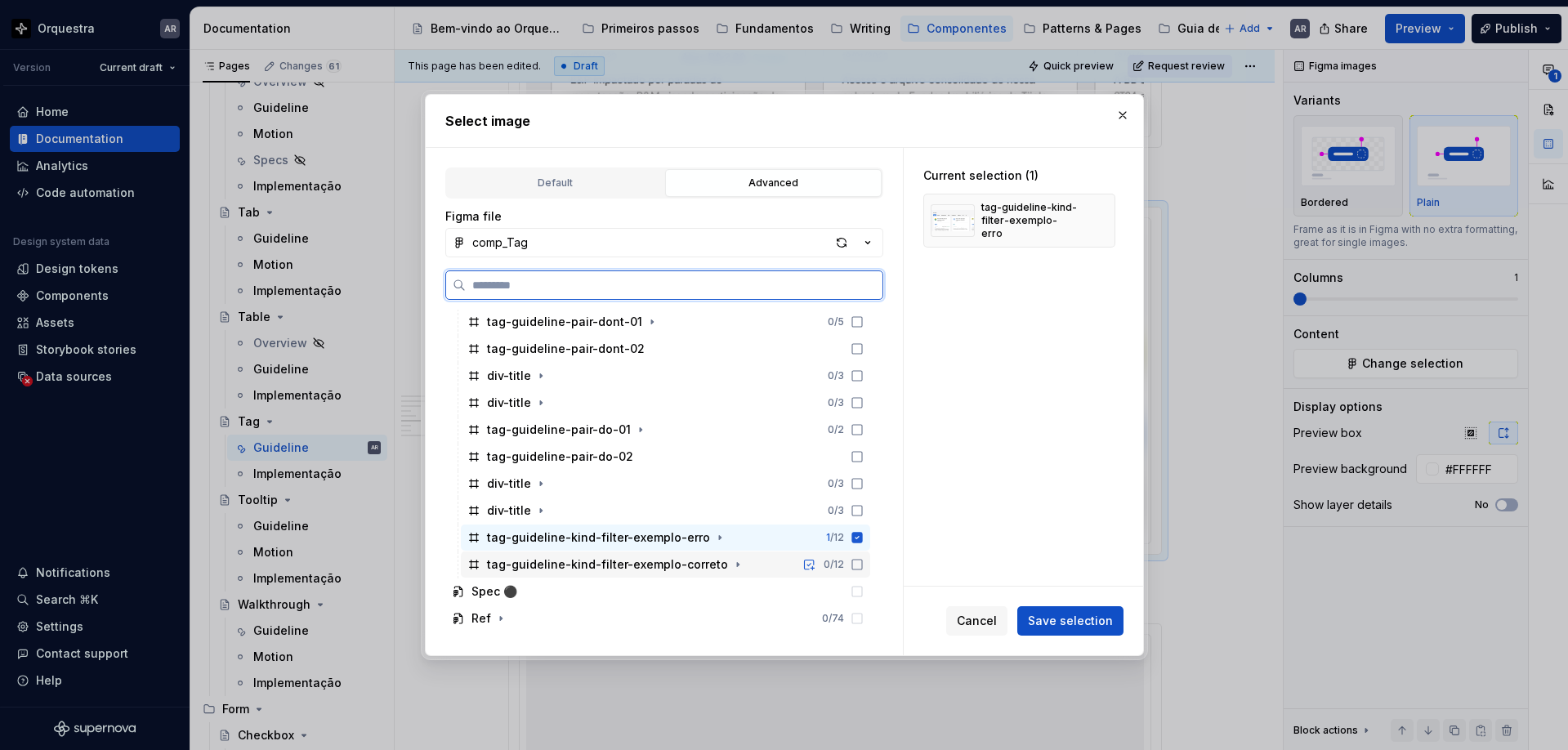
click at [862, 565] on icon at bounding box center [857, 564] width 10 height 10
click at [862, 535] on icon at bounding box center [856, 536] width 10 height 10
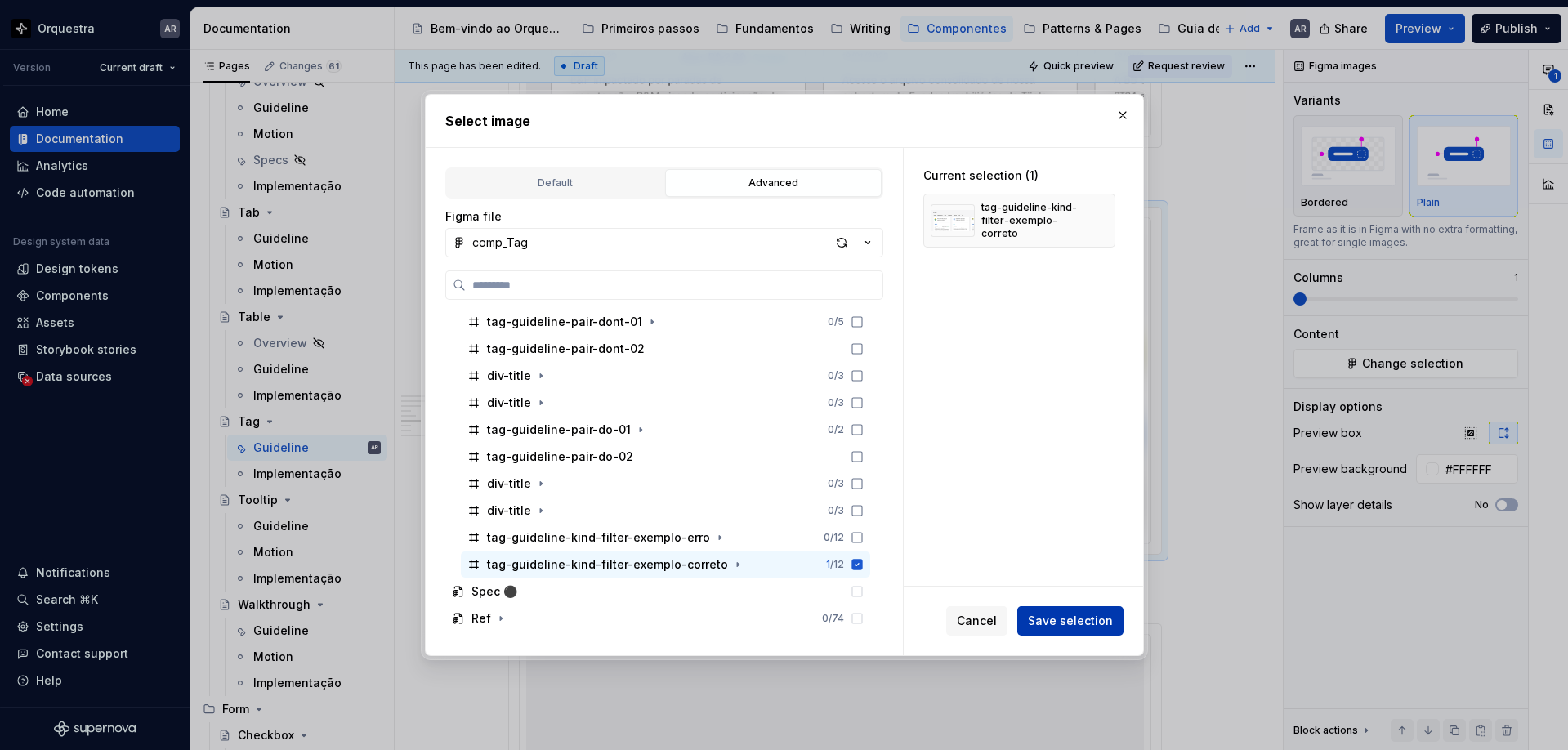
click at [1088, 623] on span "Save selection" at bounding box center [1069, 621] width 85 height 17
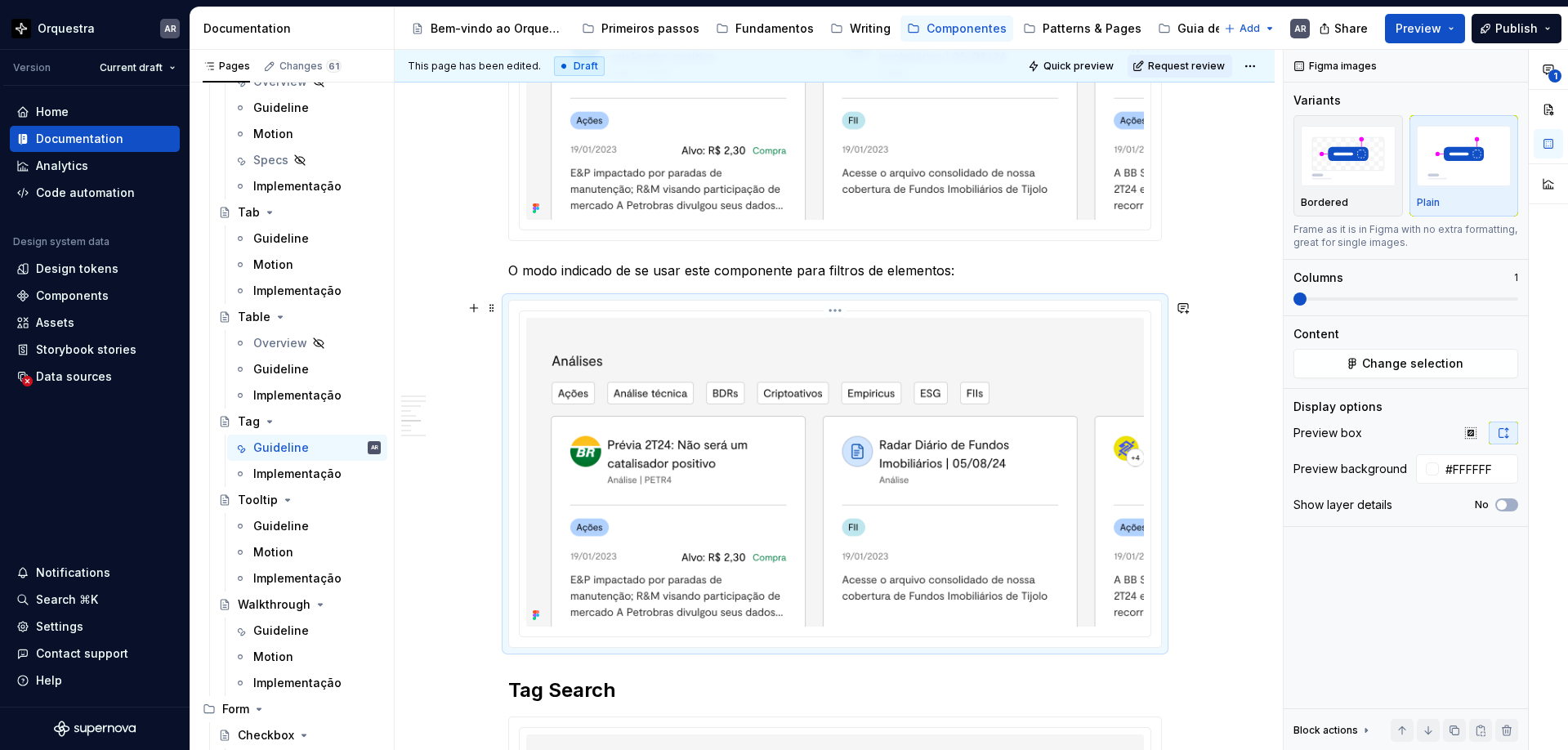
scroll to position [1912, 0]
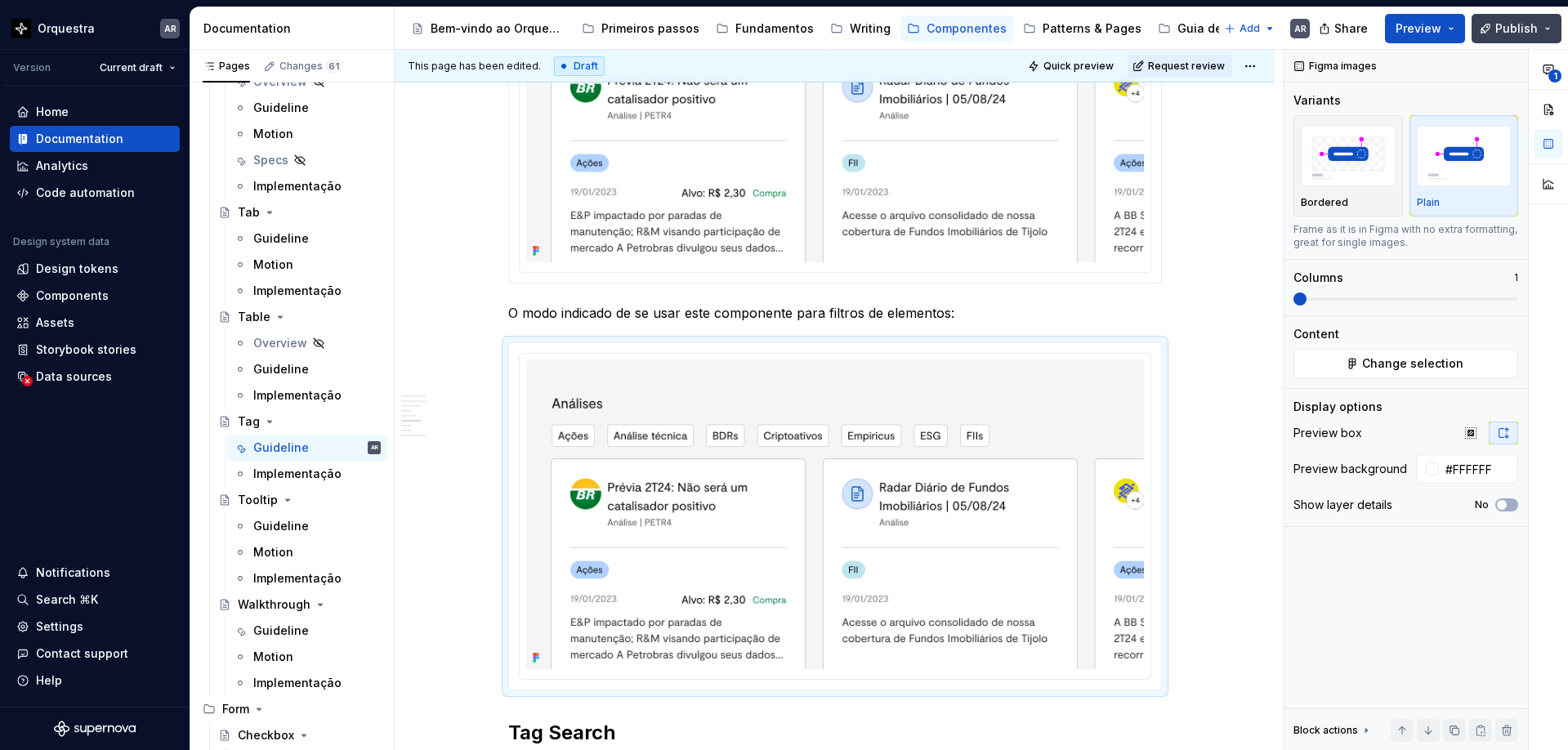
click at [1497, 34] on span "Publish" at bounding box center [1516, 29] width 43 height 17
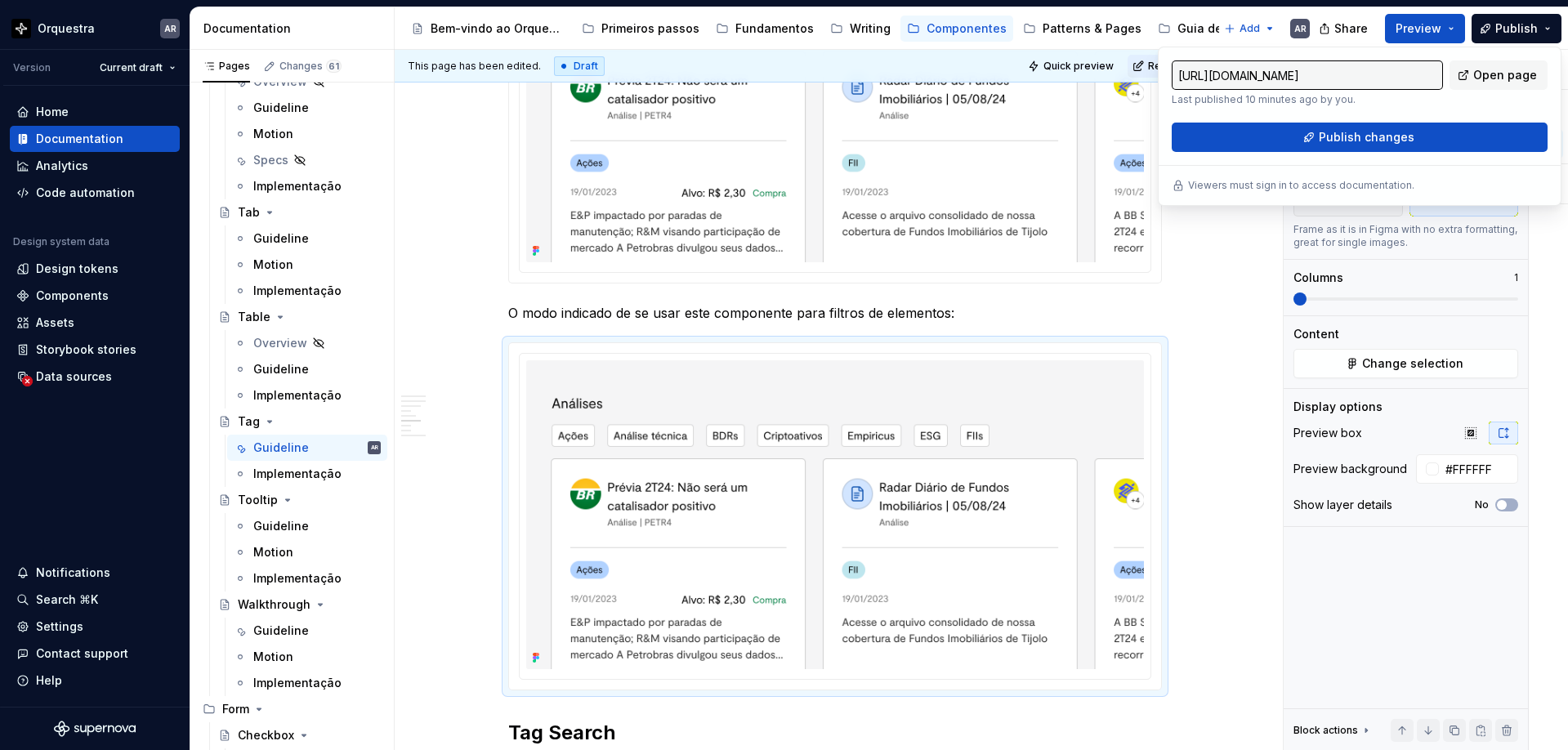
click at [1334, 9] on div "Share Preview Publish" at bounding box center [1444, 28] width 245 height 42
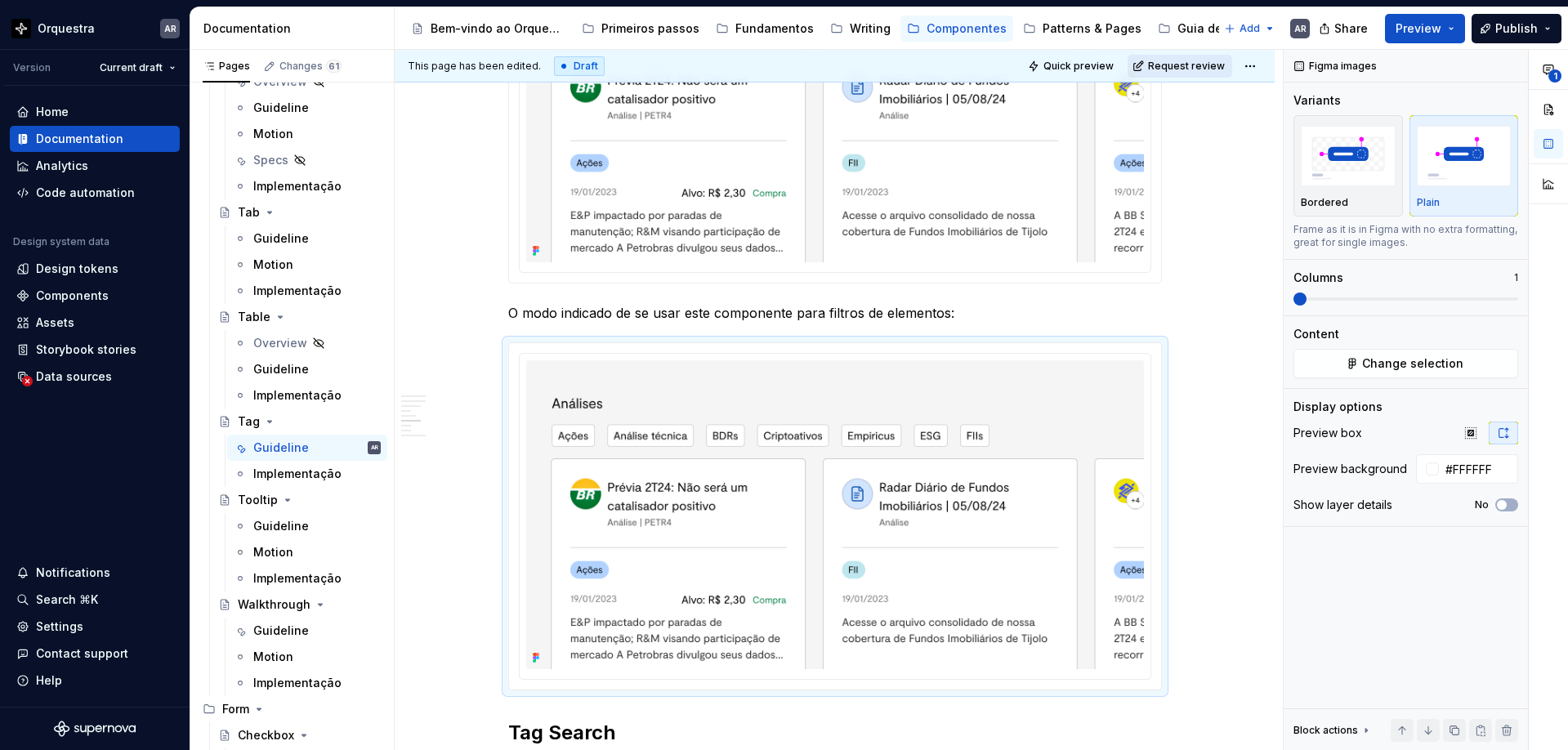
click at [1203, 63] on span "Request review" at bounding box center [1186, 66] width 77 height 13
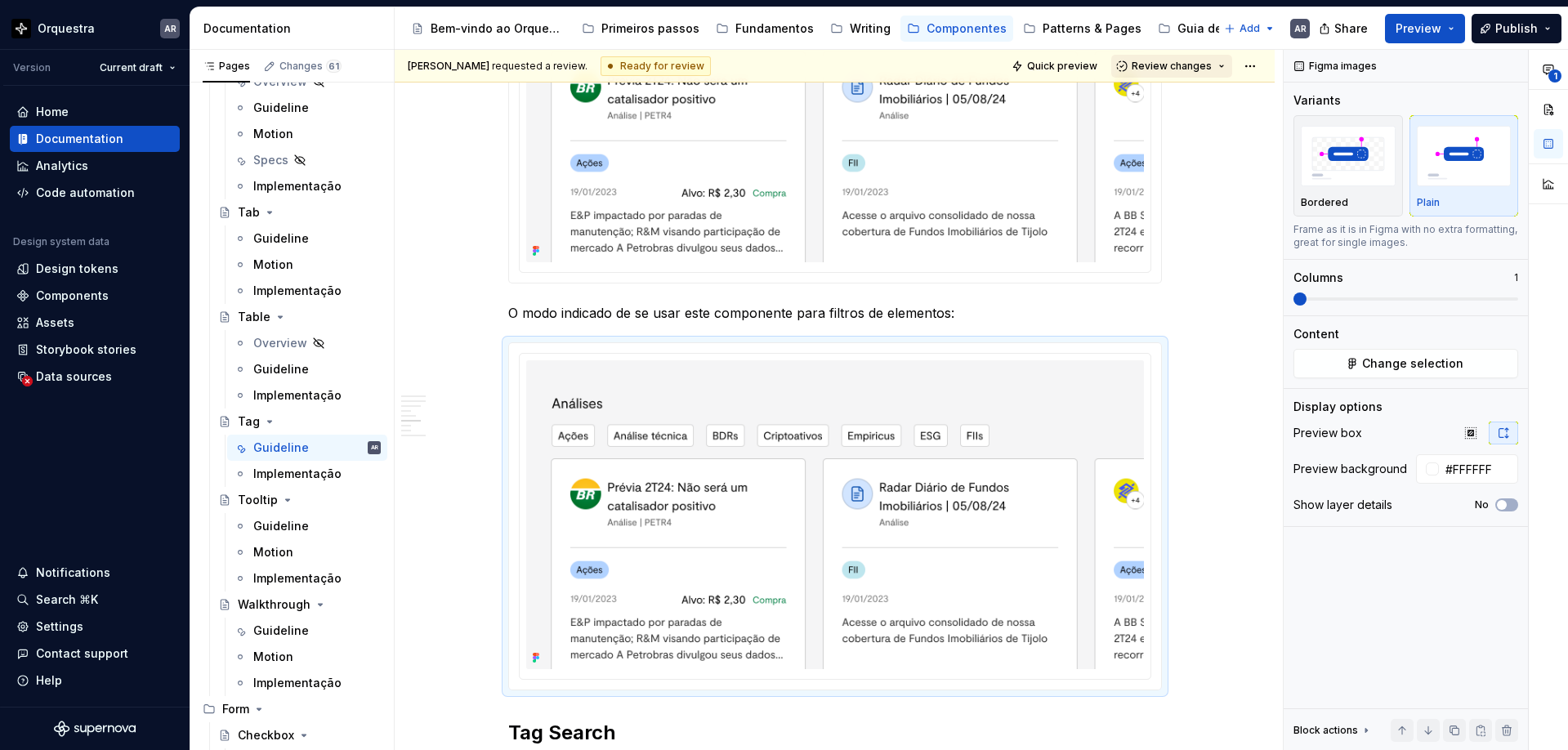
click at [1185, 63] on span "Review changes" at bounding box center [1172, 66] width 80 height 13
click at [1193, 103] on div "Approve" at bounding box center [1225, 99] width 143 height 17
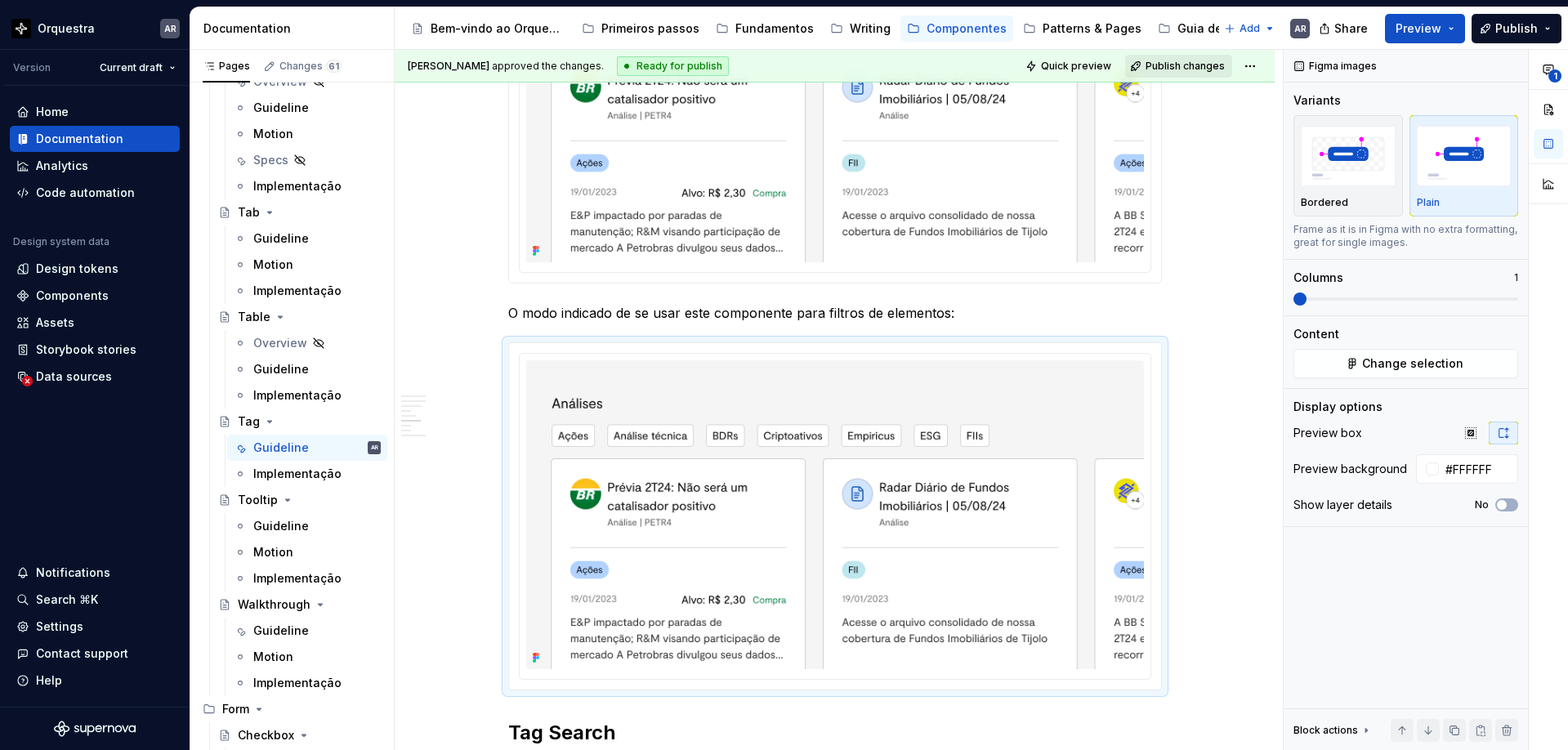
click at [1202, 69] on span "Publish changes" at bounding box center [1185, 66] width 79 height 13
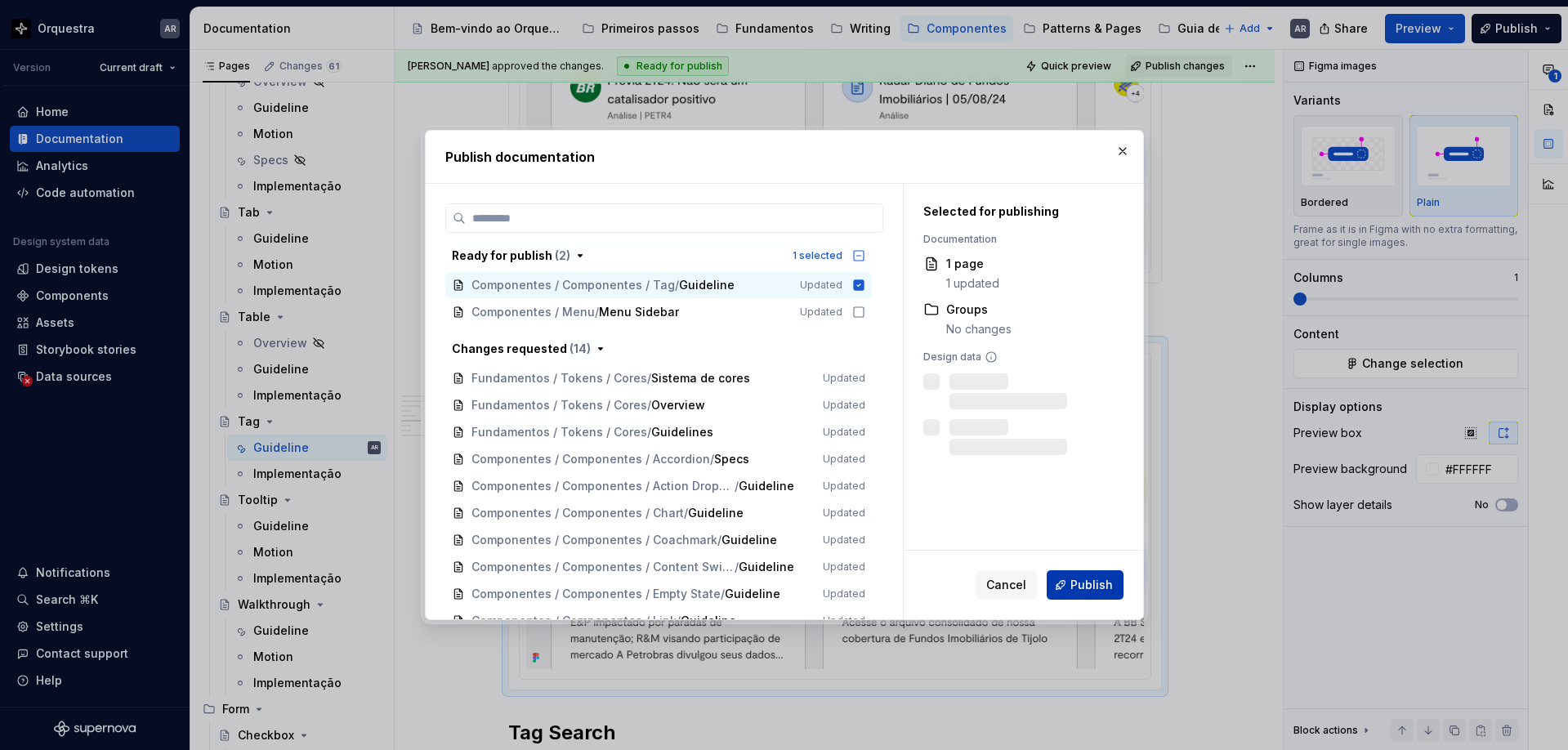
click at [1089, 575] on button "Publish" at bounding box center [1084, 585] width 77 height 30
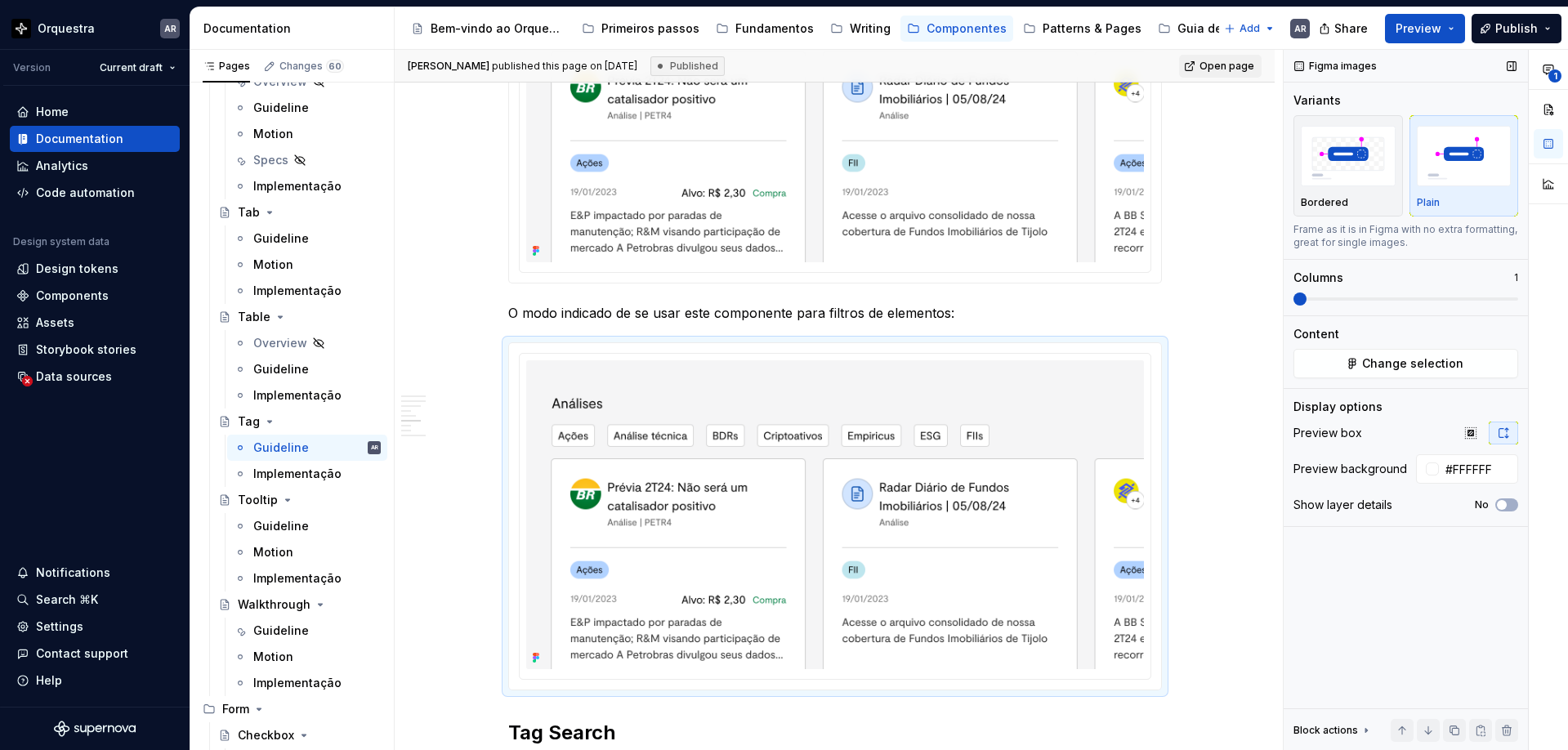
type textarea "*"
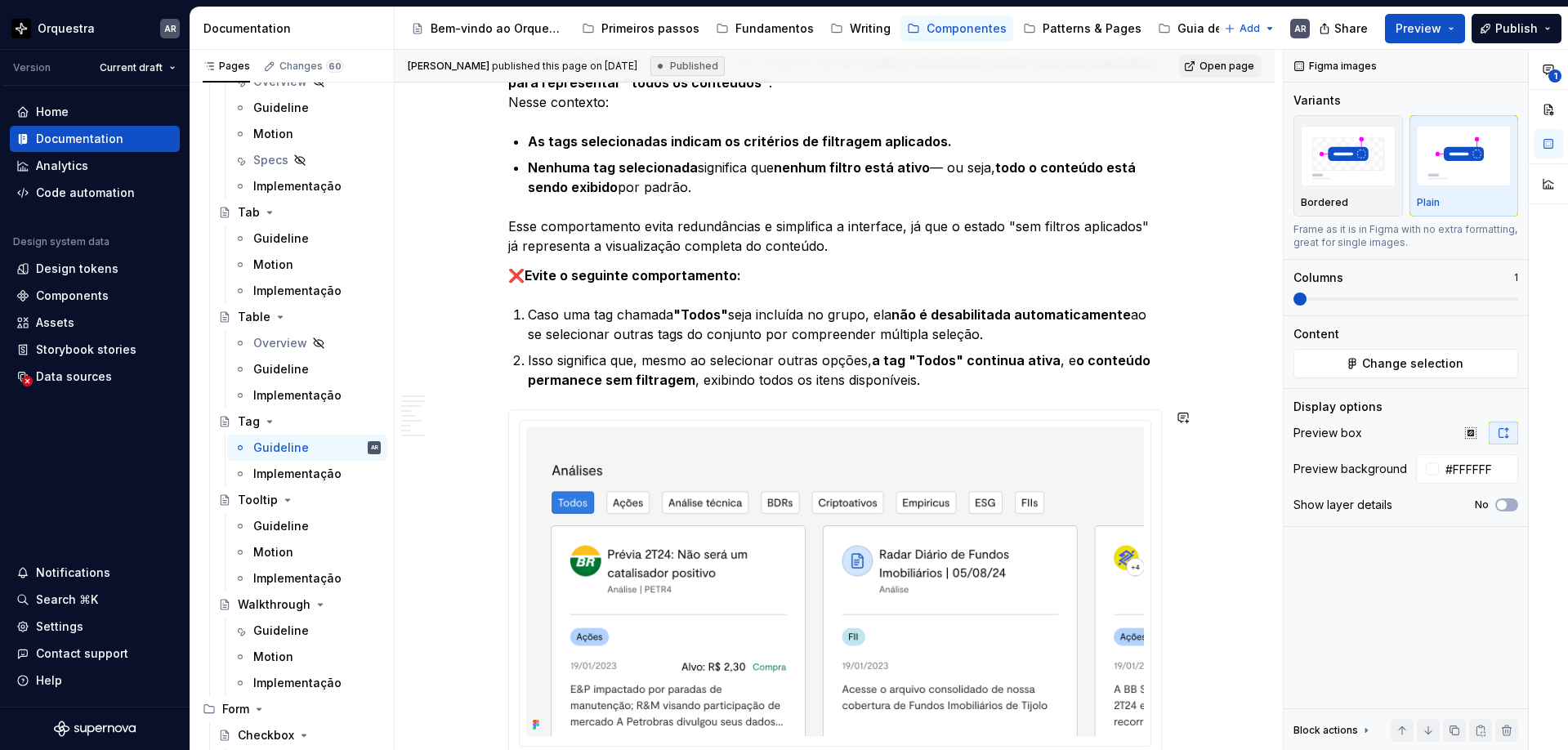
scroll to position [1438, 0]
